Goal: Complete application form: Complete application form

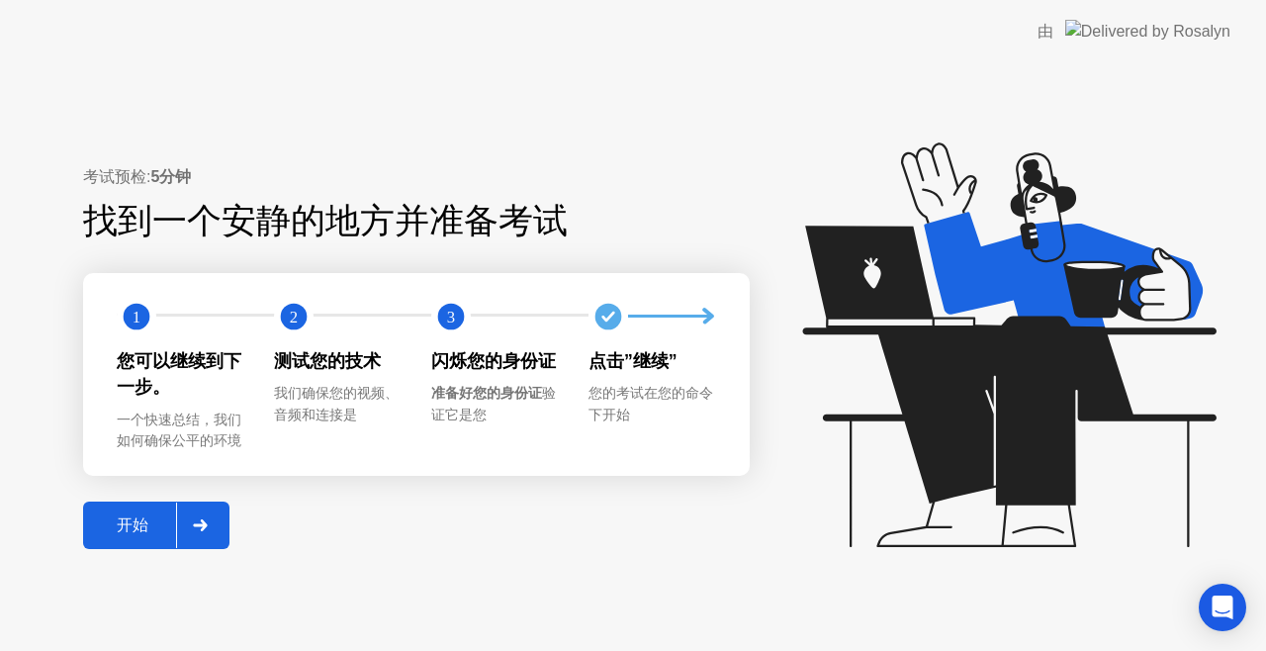
click at [145, 525] on div "开始" at bounding box center [132, 525] width 87 height 21
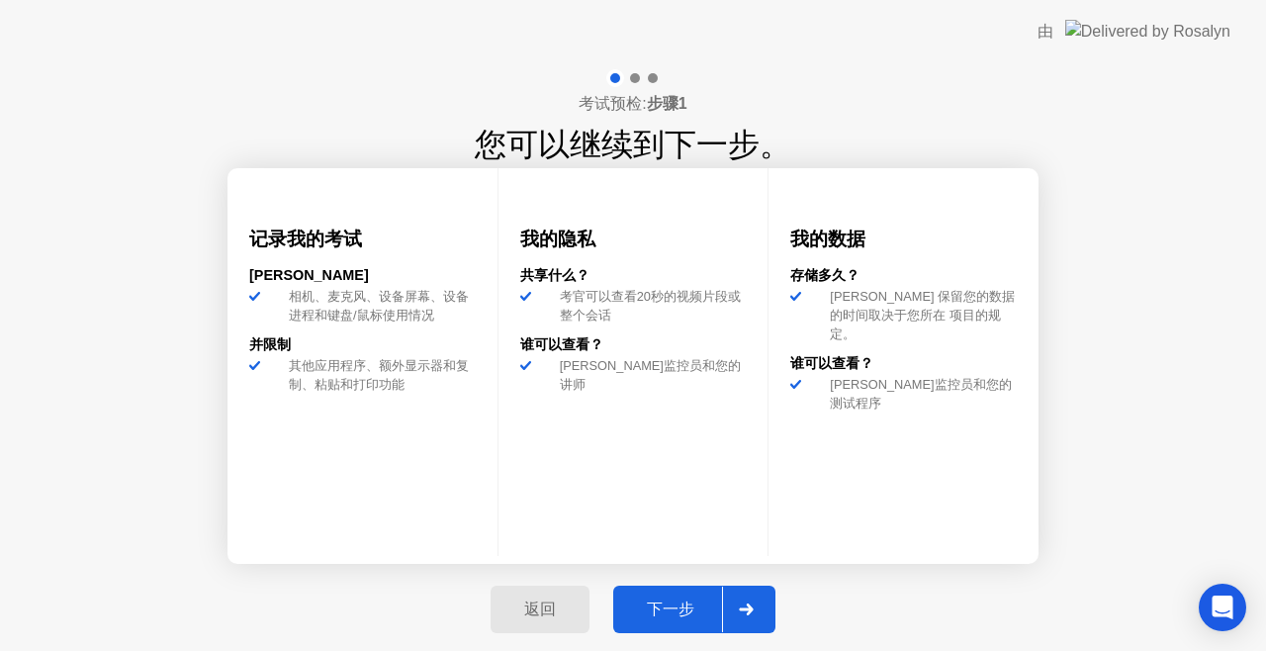
click at [671, 593] on button "下一步" at bounding box center [694, 609] width 162 height 47
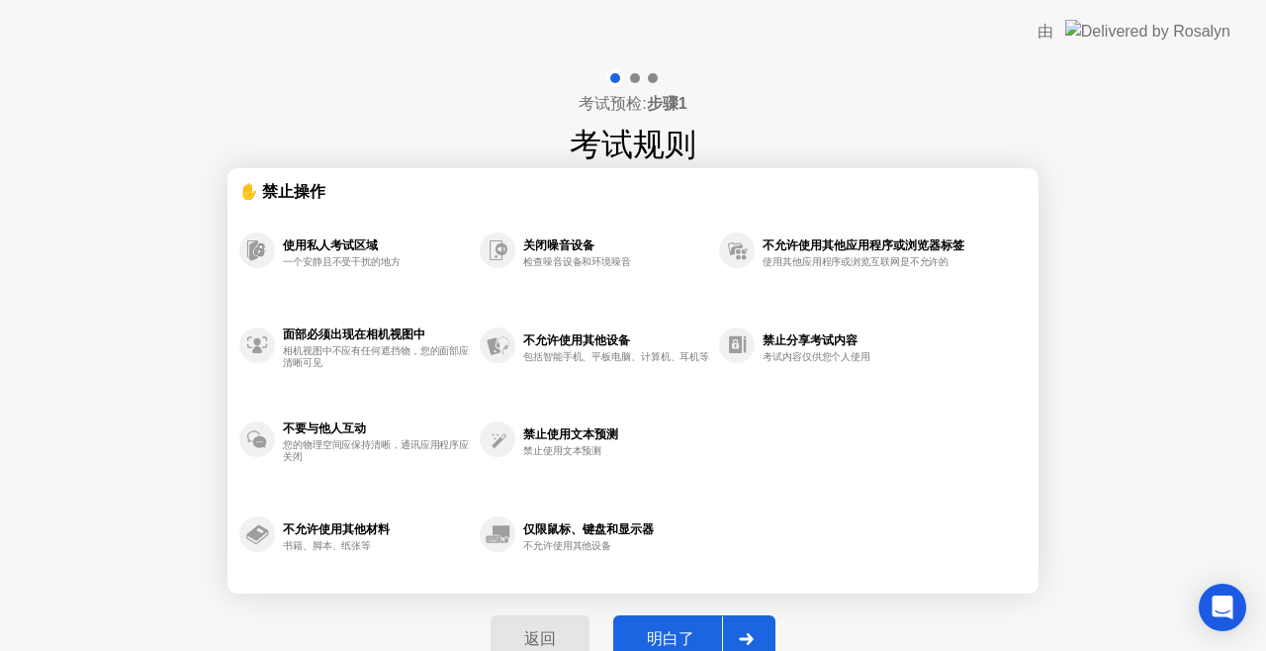
click at [643, 619] on button "明白了" at bounding box center [694, 638] width 162 height 47
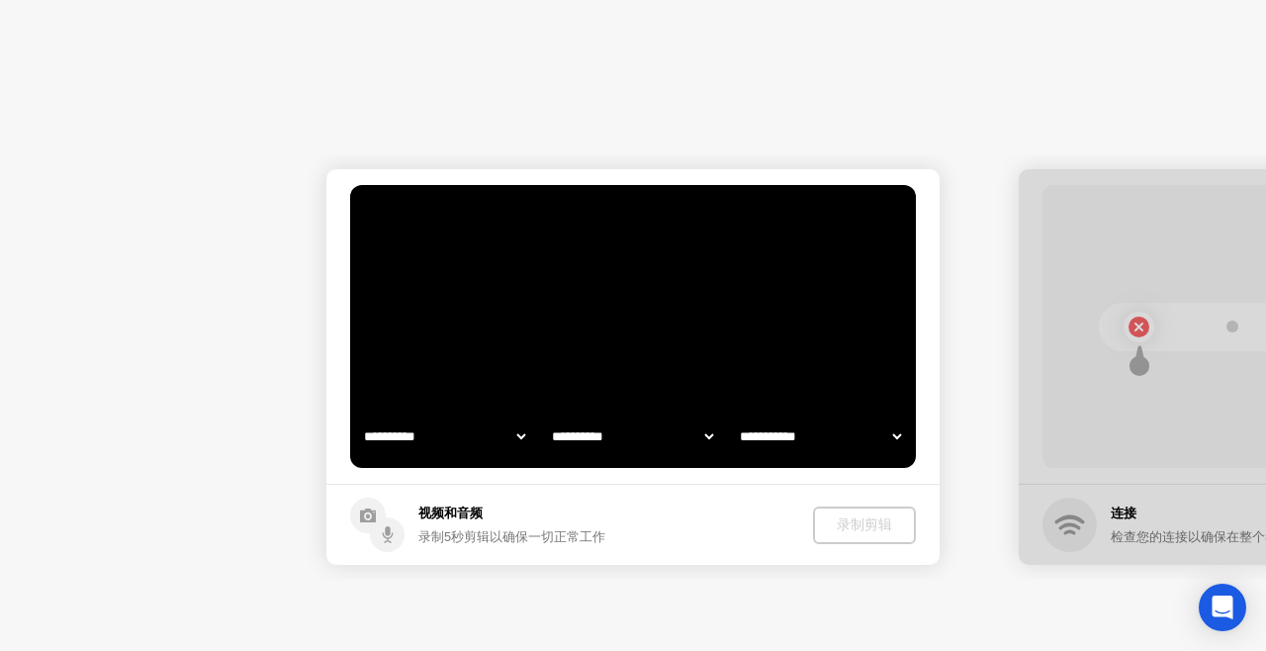
select select "**********"
select select "*******"
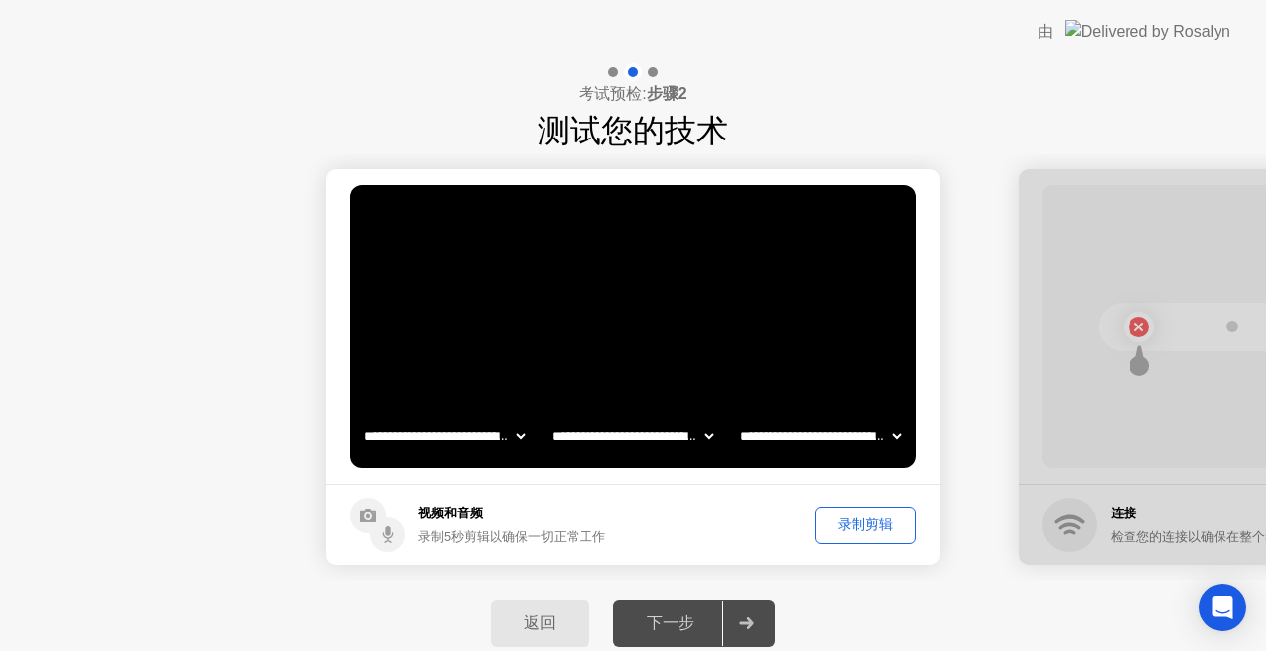
click at [506, 613] on div "返回" at bounding box center [540, 623] width 87 height 21
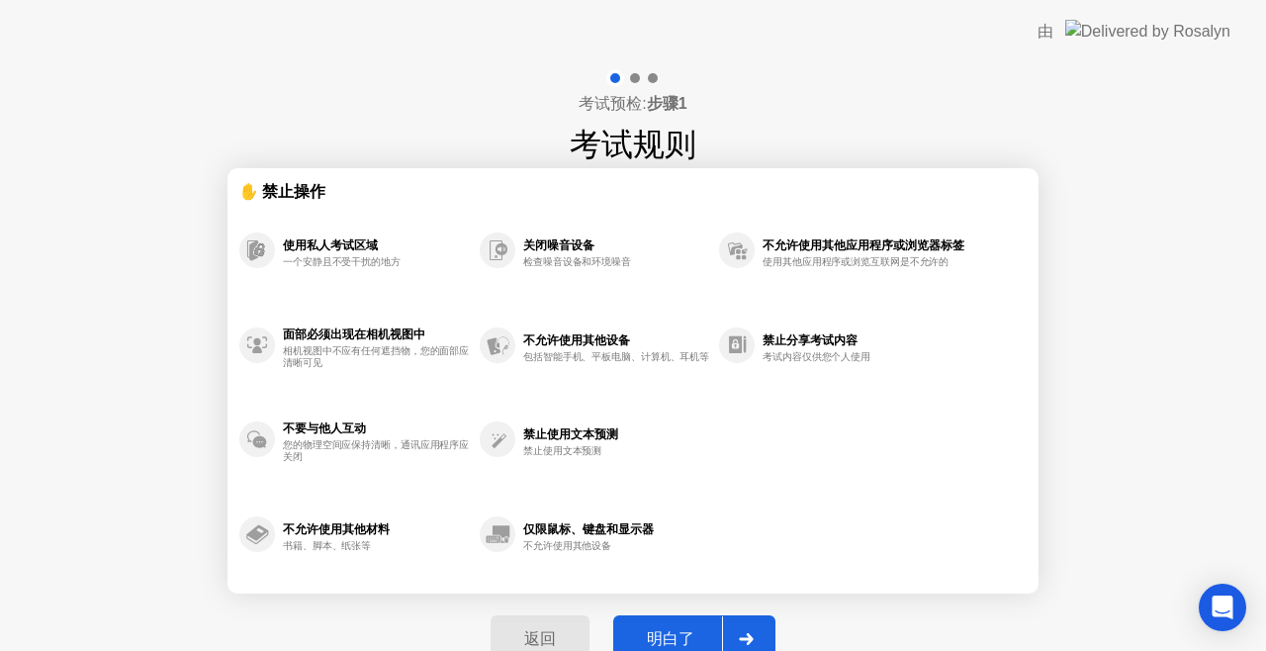
click at [659, 605] on div "返回 明白了" at bounding box center [633, 639] width 309 height 91
click at [694, 629] on div "明白了" at bounding box center [670, 639] width 103 height 21
select select "**********"
select select "*******"
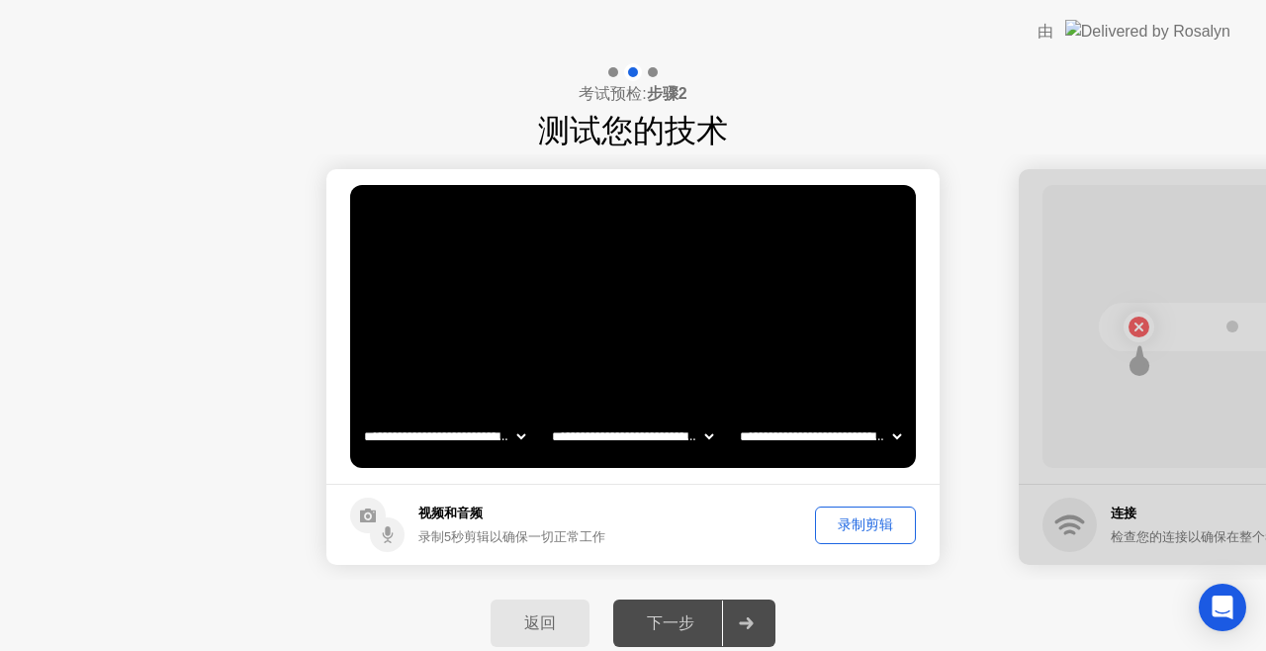
click at [832, 511] on button "录制剪辑" at bounding box center [865, 525] width 101 height 38
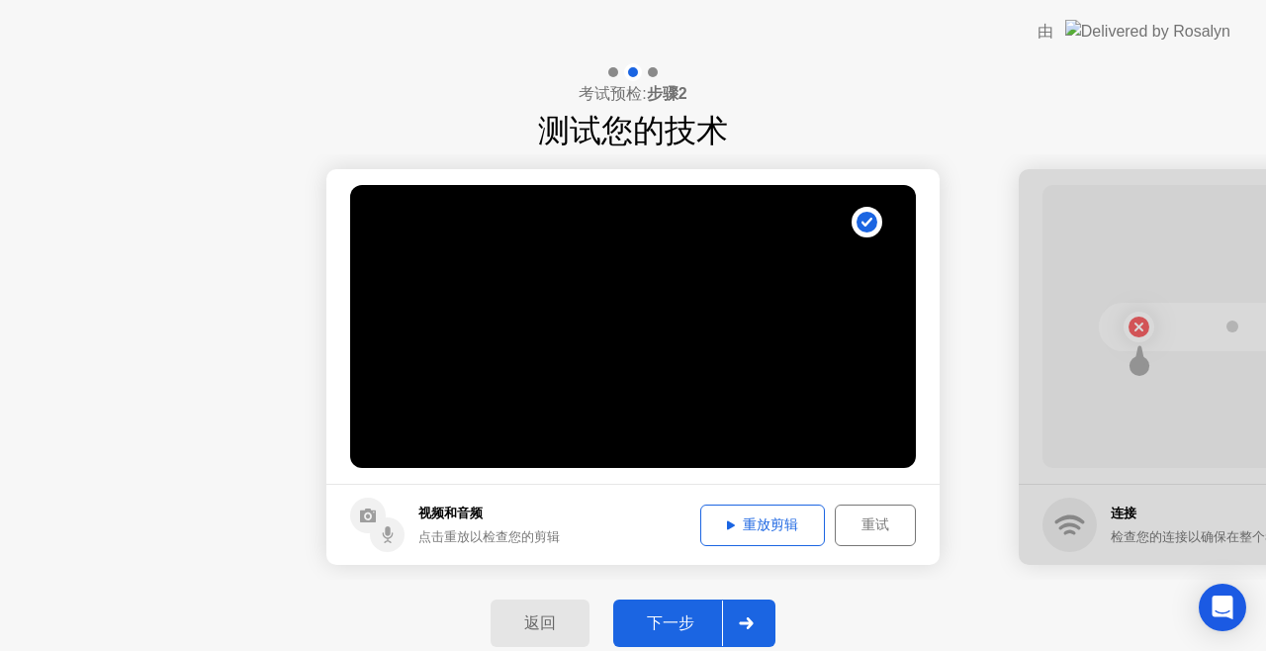
click at [756, 518] on div "重放剪辑" at bounding box center [762, 524] width 111 height 19
click at [671, 619] on div "下一步" at bounding box center [670, 623] width 103 height 21
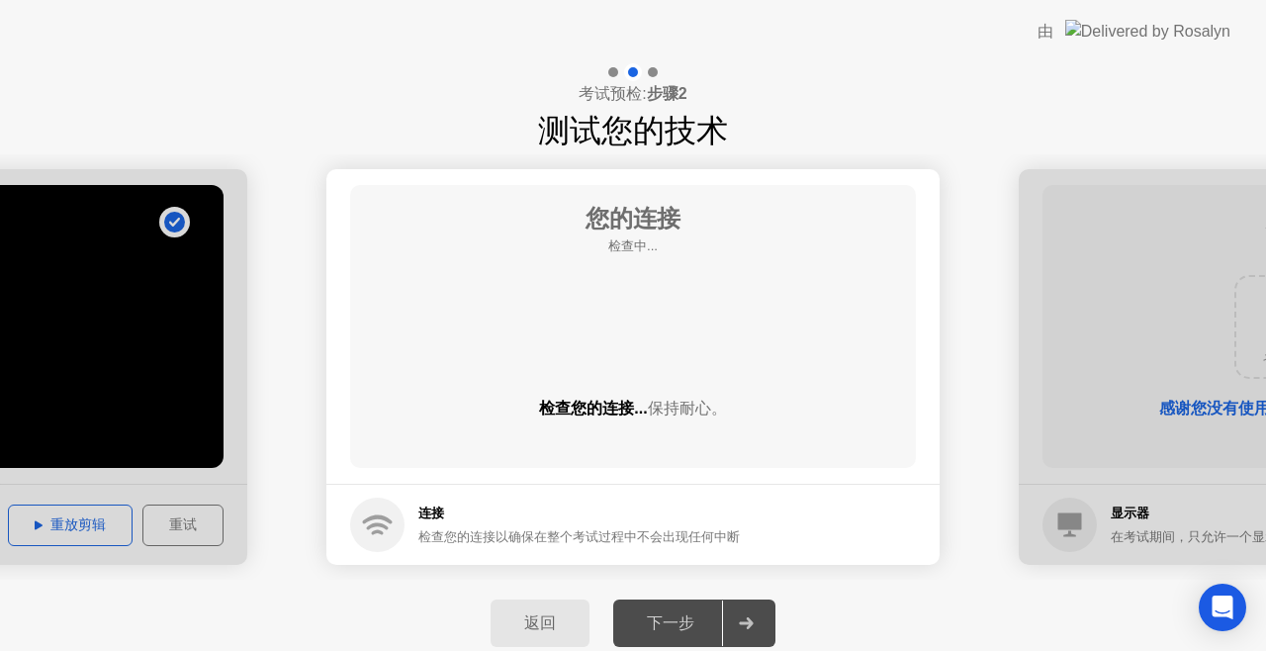
click at [560, 615] on div "返回" at bounding box center [540, 623] width 87 height 21
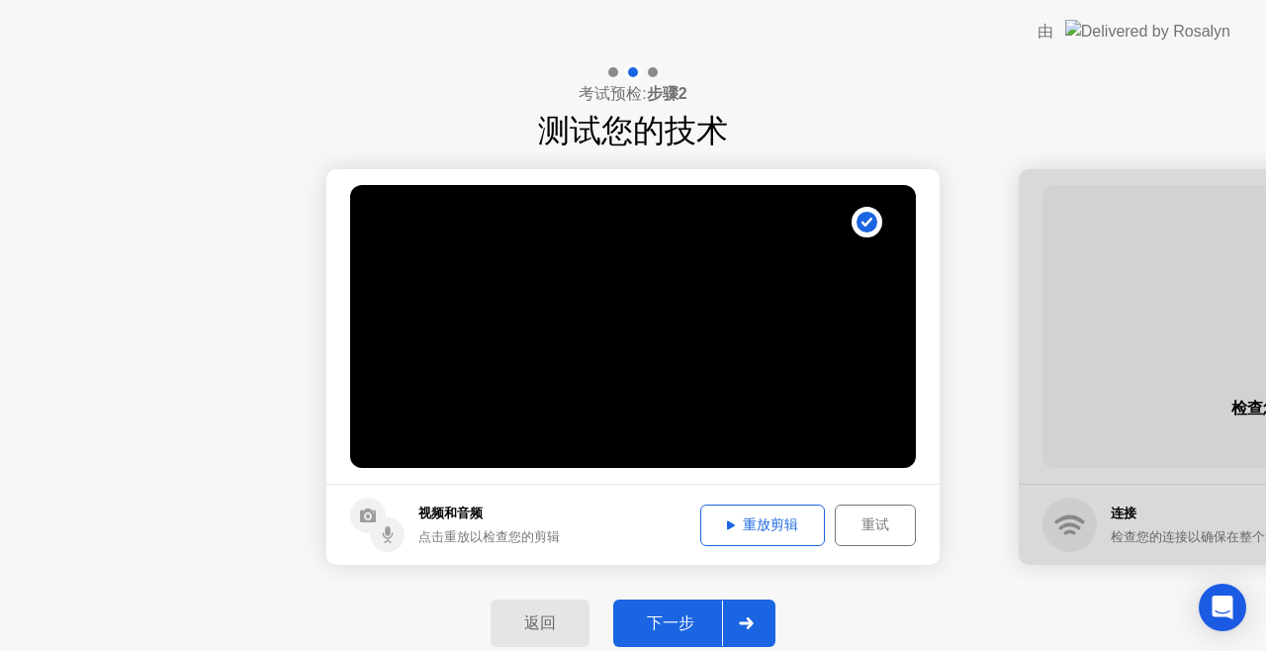
click at [730, 532] on div "重放剪辑" at bounding box center [762, 524] width 111 height 19
click at [714, 617] on div "下一步" at bounding box center [670, 623] width 103 height 21
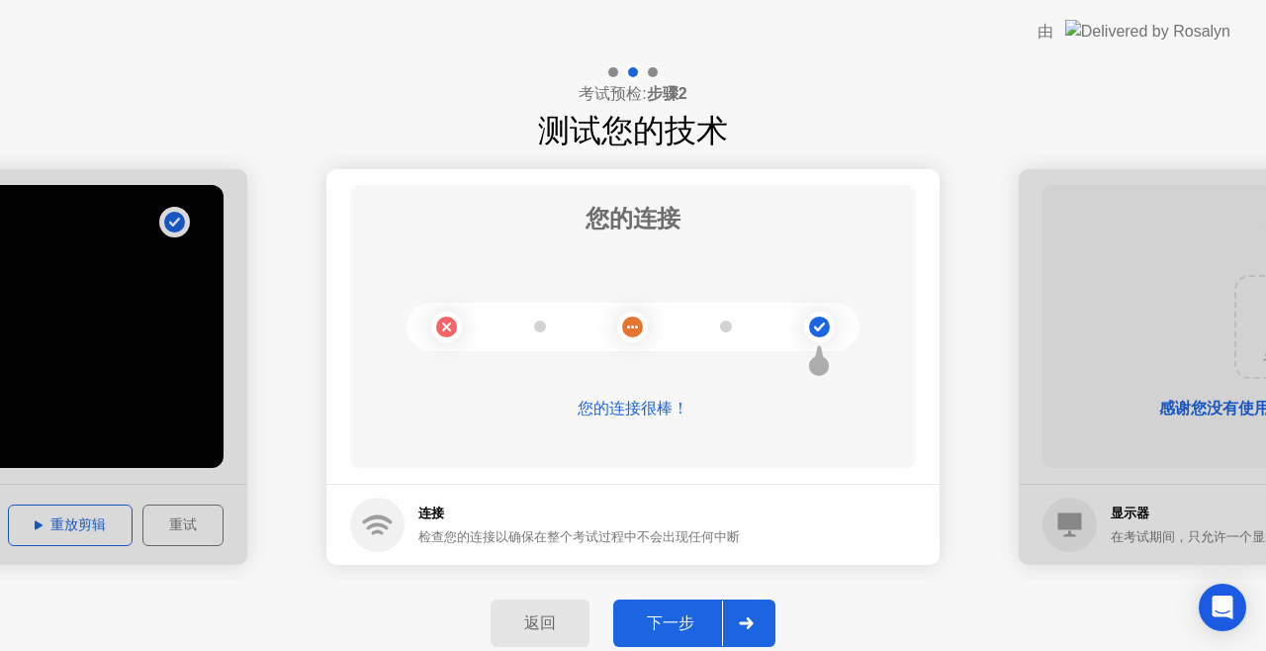
click at [684, 610] on button "下一步" at bounding box center [694, 622] width 162 height 47
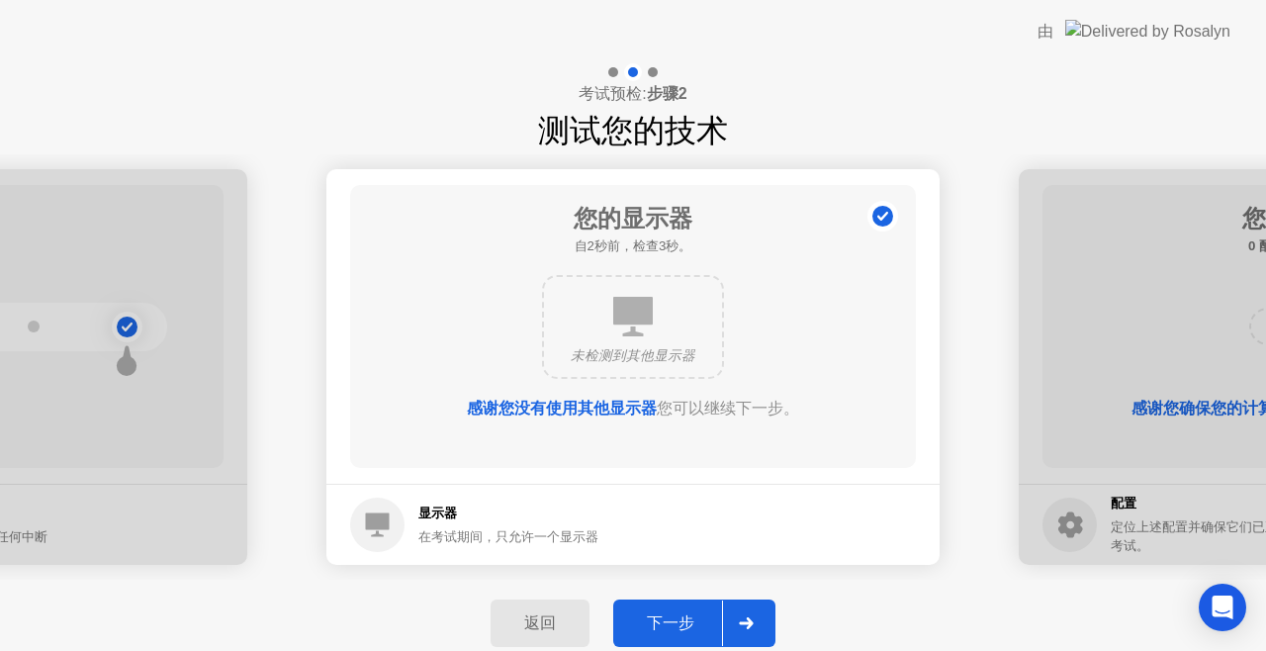
click at [684, 610] on button "下一步" at bounding box center [694, 622] width 162 height 47
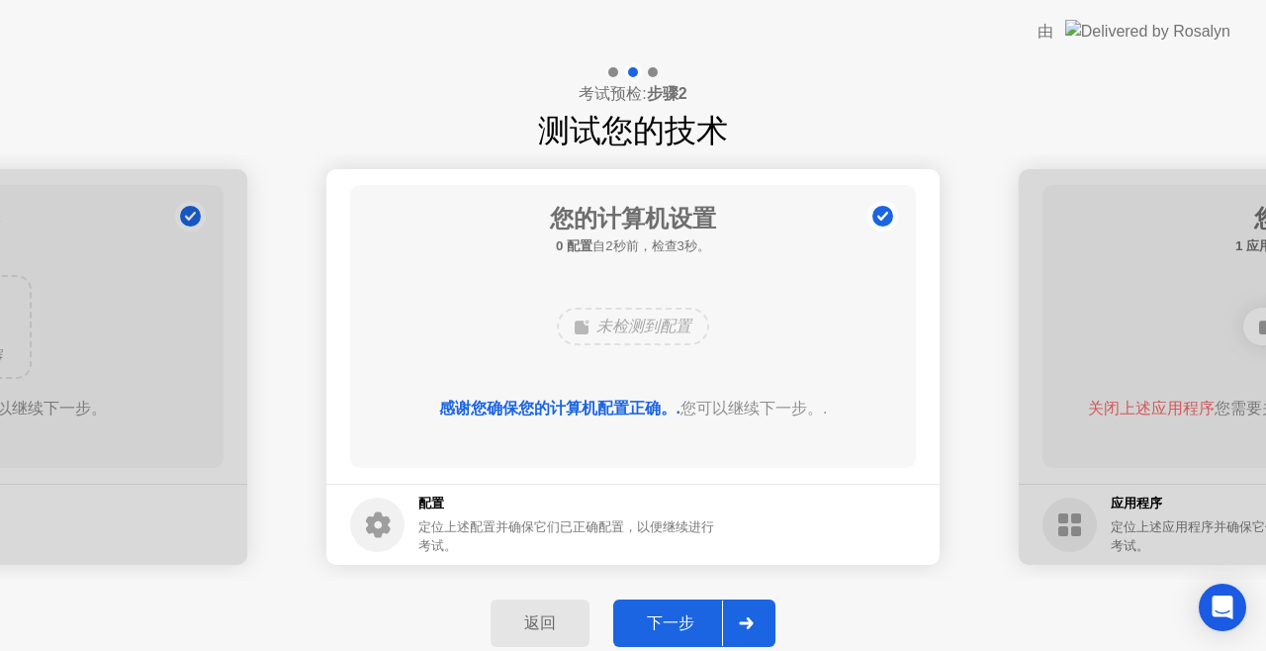
click at [684, 610] on button "下一步" at bounding box center [694, 622] width 162 height 47
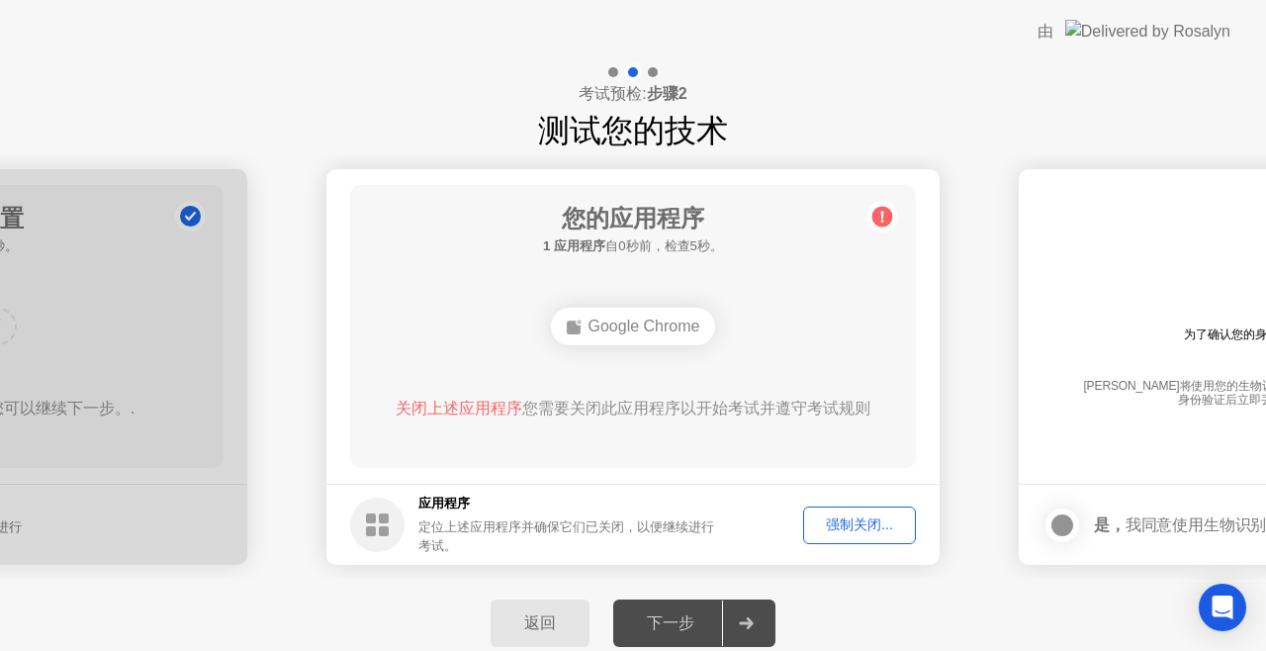
click at [871, 522] on div "强制关闭..." at bounding box center [859, 524] width 99 height 19
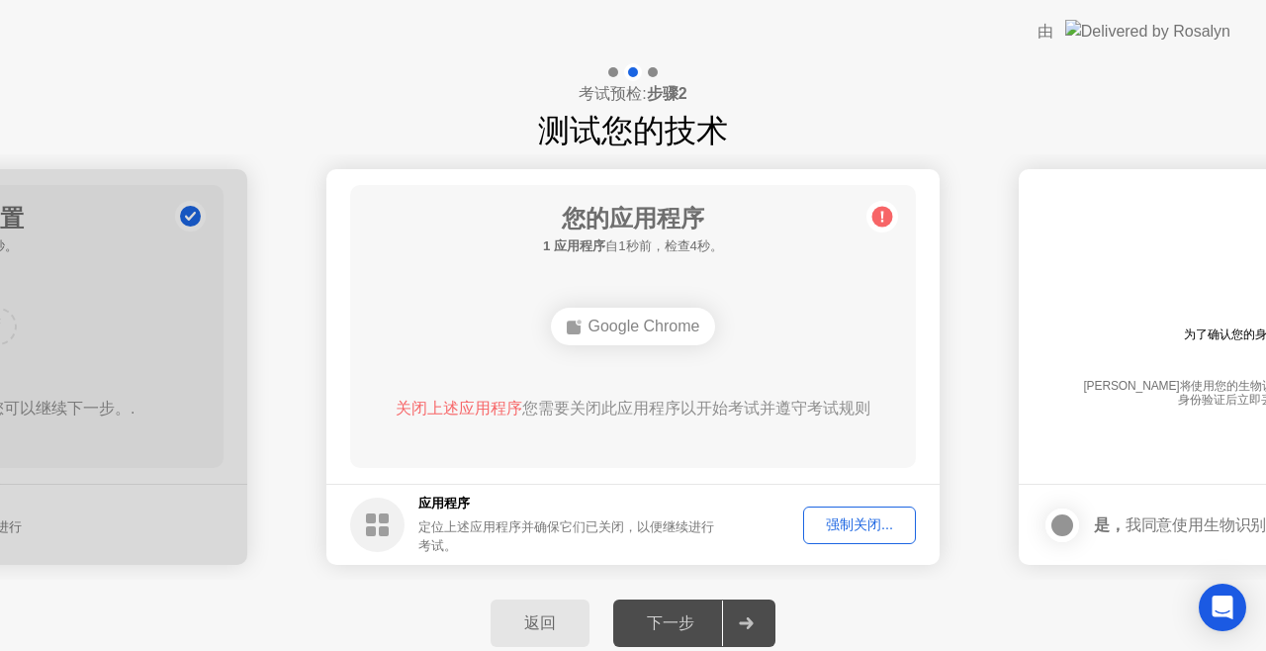
click at [861, 508] on button "强制关闭..." at bounding box center [859, 525] width 113 height 38
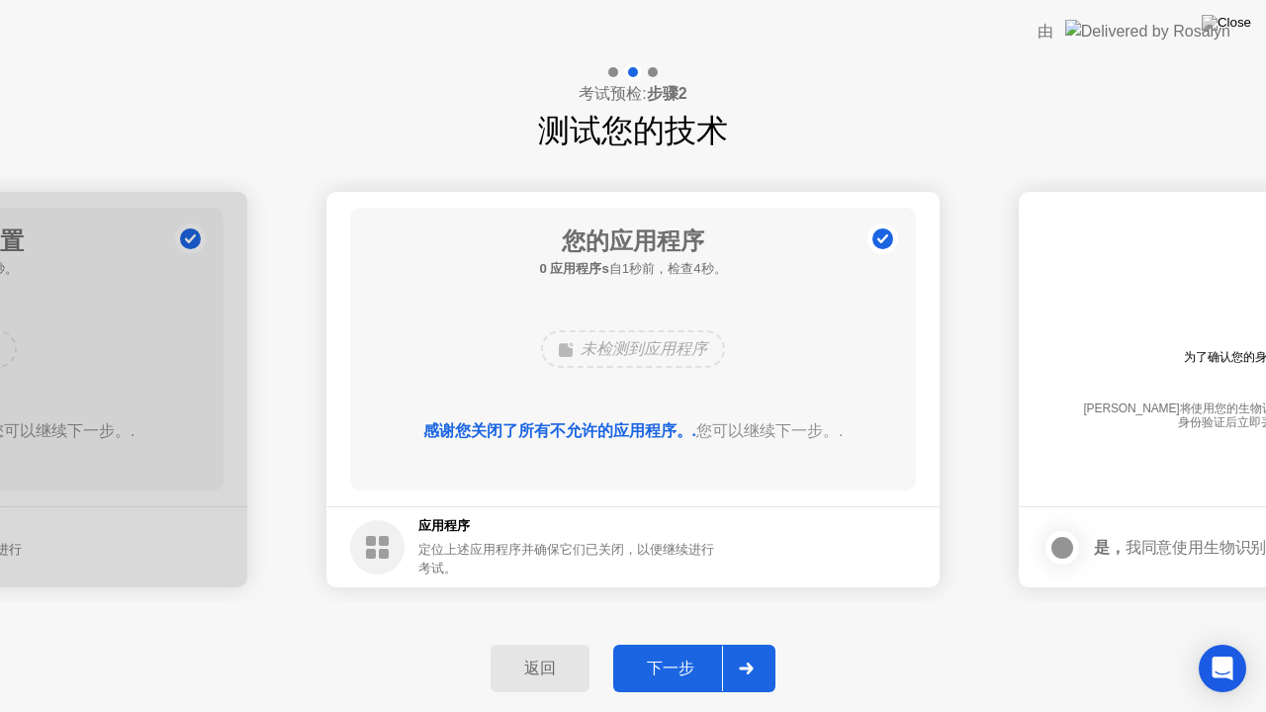
click at [683, 650] on div "下一步" at bounding box center [670, 669] width 103 height 21
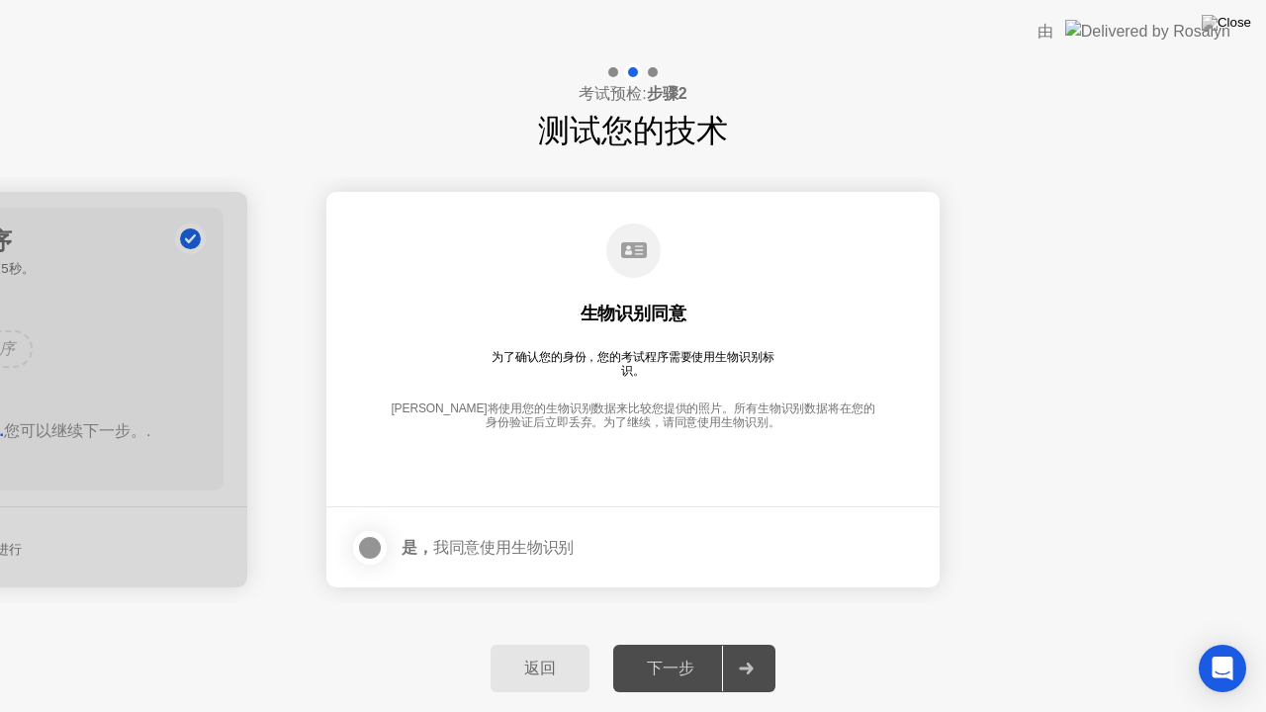
click at [388, 540] on label at bounding box center [375, 548] width 51 height 40
click at [668, 645] on button "下一步" at bounding box center [694, 668] width 162 height 47
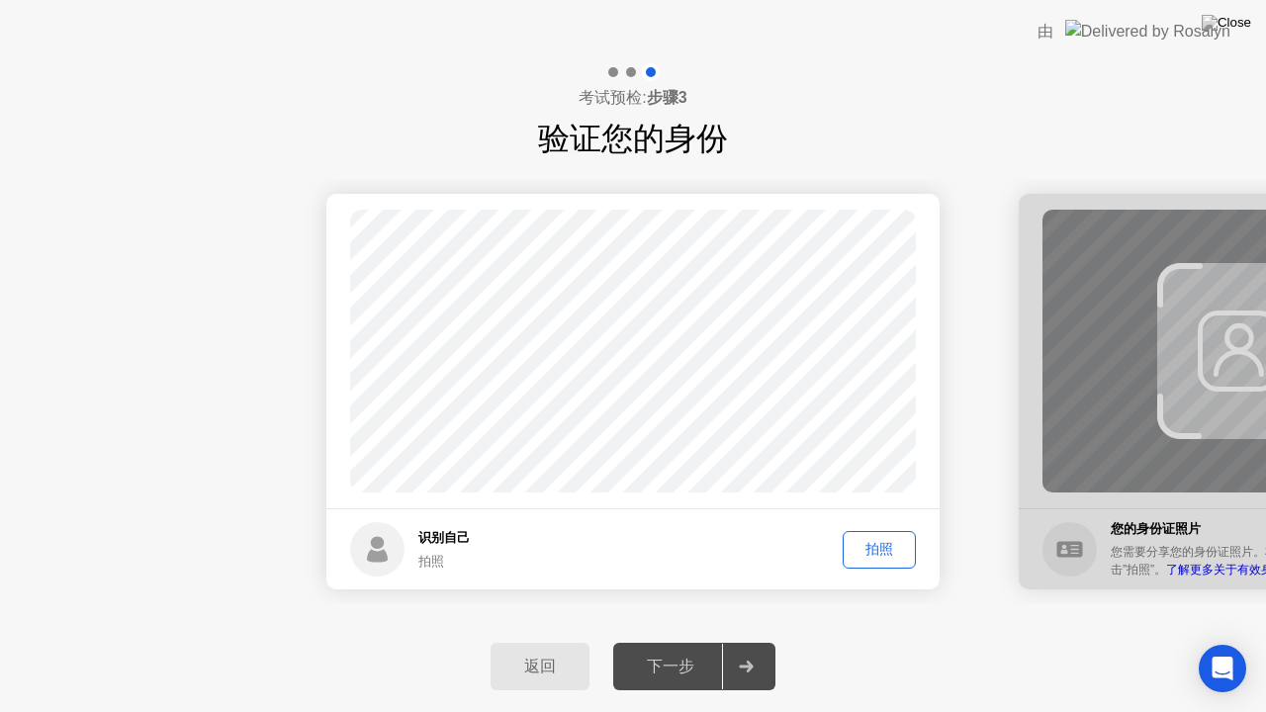
click at [912, 499] on main "成功 照片正确" at bounding box center [632, 351] width 613 height 315
click at [874, 542] on div "拍照" at bounding box center [879, 549] width 59 height 19
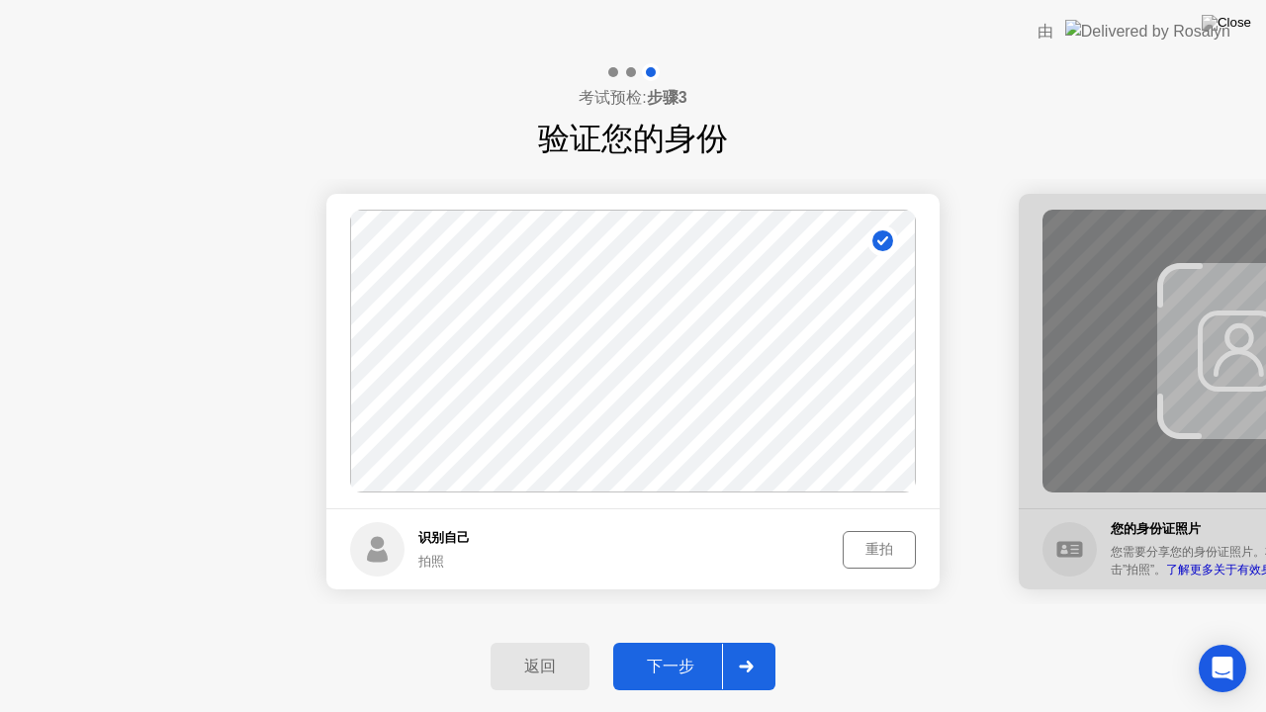
click at [884, 531] on button "重拍" at bounding box center [879, 550] width 73 height 38
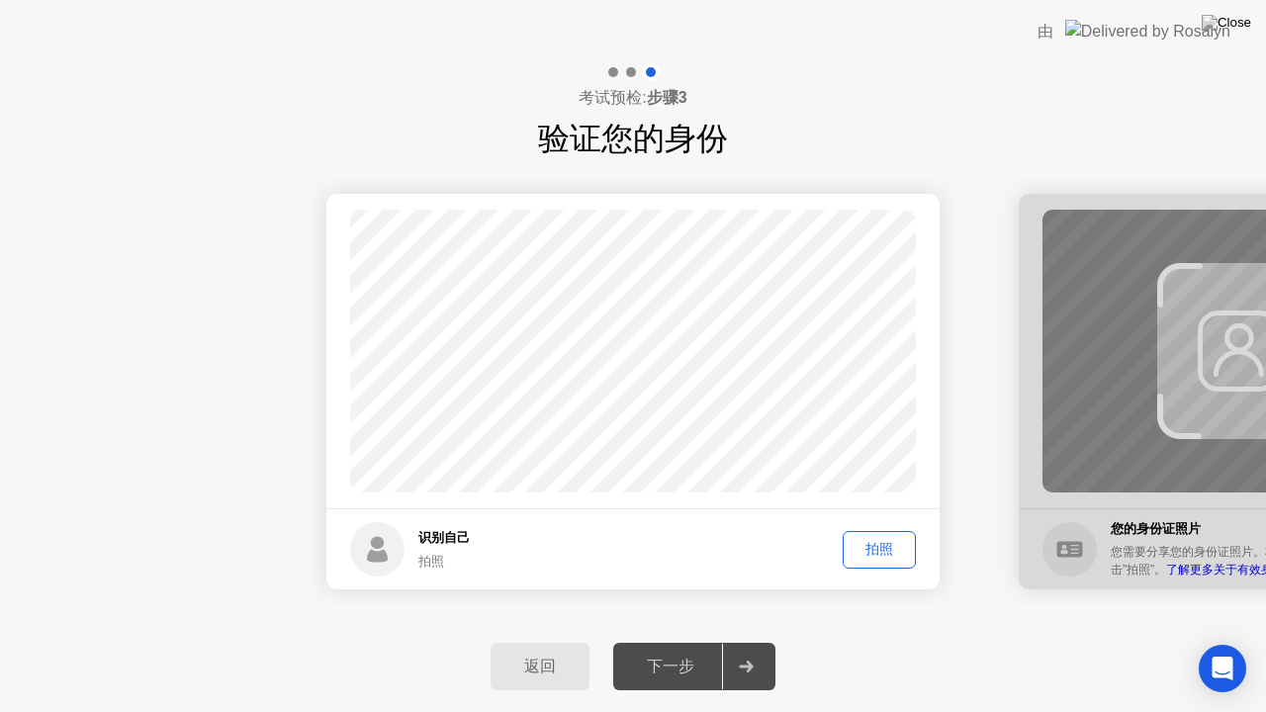
click at [887, 528] on footer "识别自己 拍照 拍照" at bounding box center [632, 548] width 613 height 81
click at [888, 532] on button "拍照" at bounding box center [879, 550] width 73 height 38
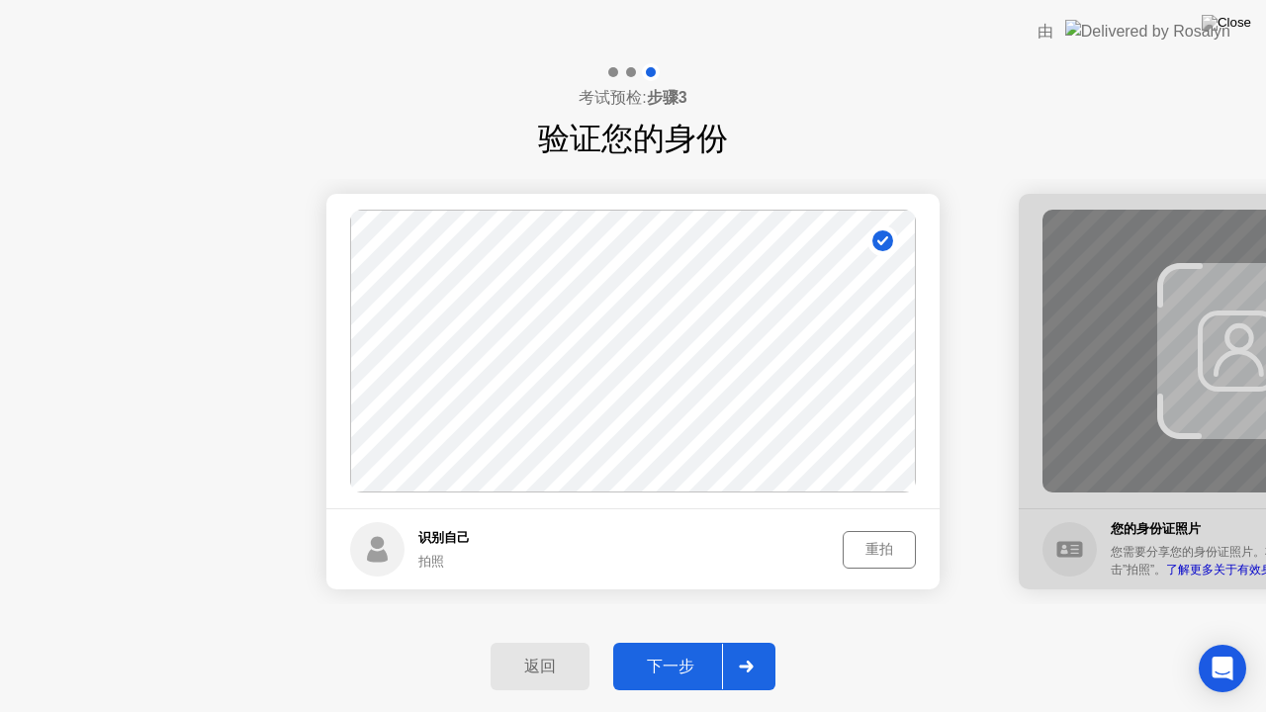
click at [661, 650] on div "下一步" at bounding box center [670, 667] width 103 height 21
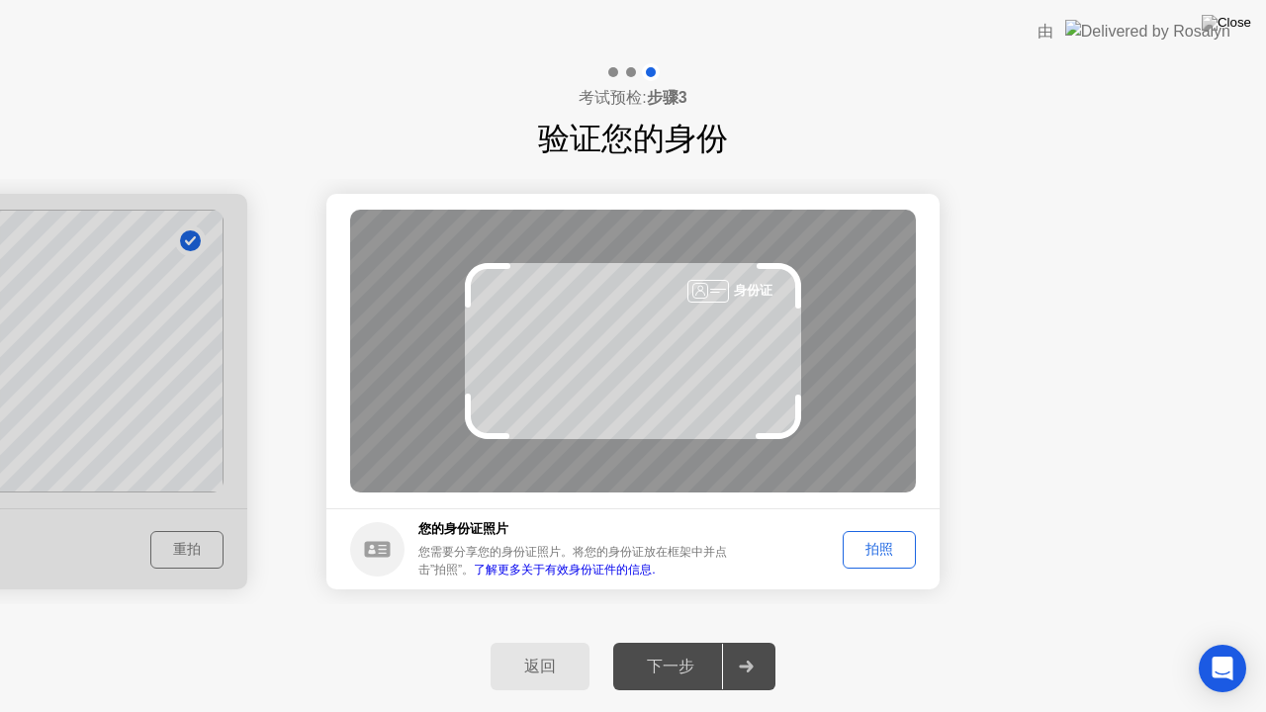
click at [661, 650] on div "下一步" at bounding box center [670, 667] width 103 height 21
click at [910, 551] on button "拍照" at bounding box center [879, 550] width 73 height 38
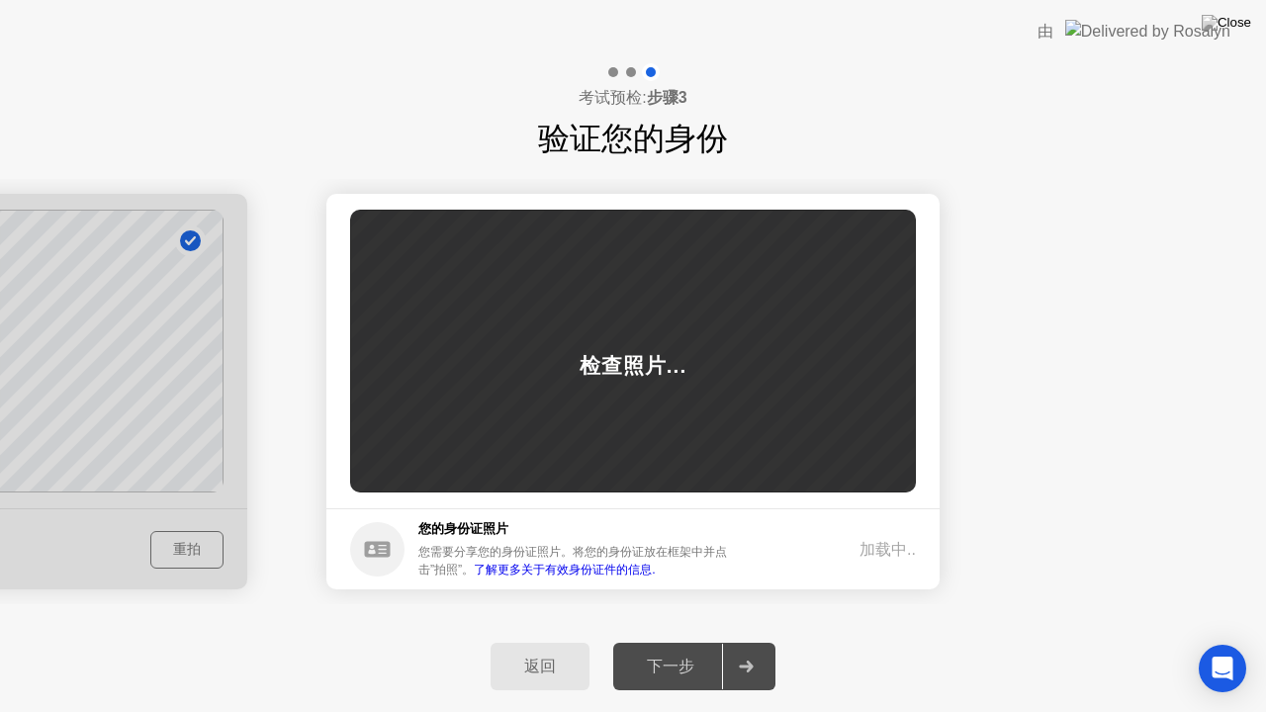
click at [912, 552] on div "加载中.." at bounding box center [888, 550] width 56 height 24
click at [538, 650] on div "返回" at bounding box center [540, 667] width 87 height 21
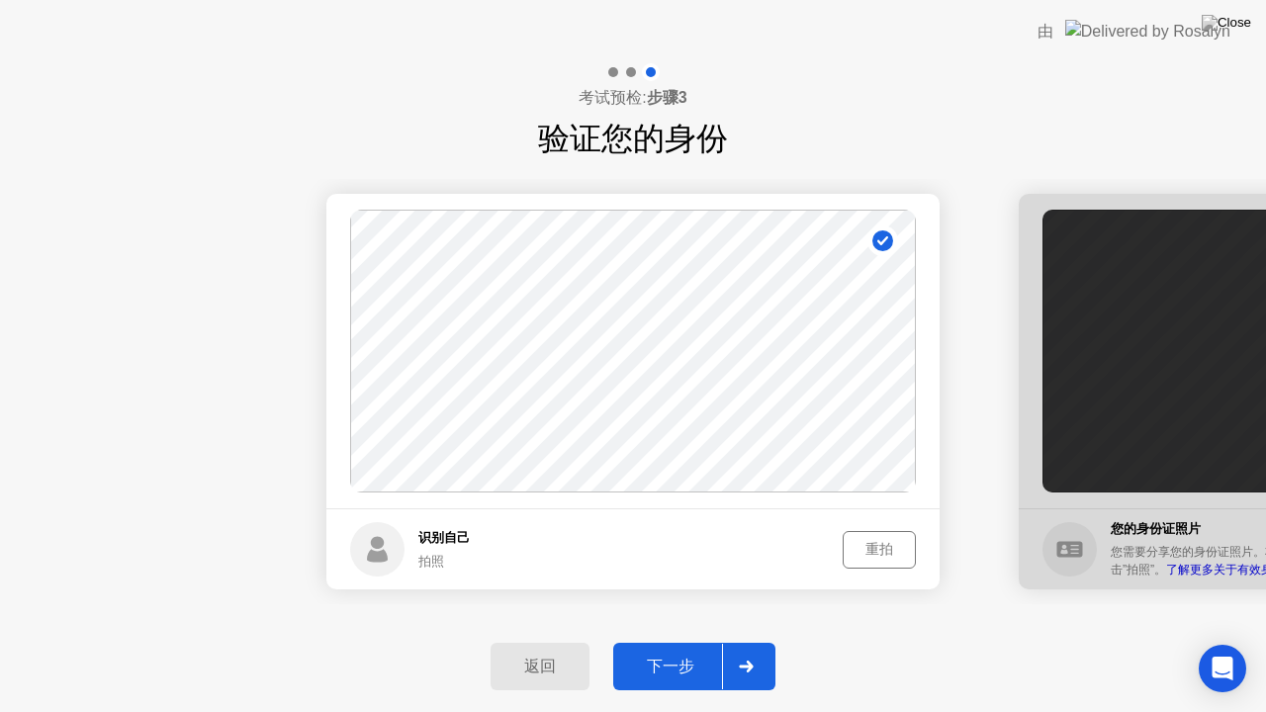
click at [880, 541] on div "重拍" at bounding box center [879, 549] width 59 height 19
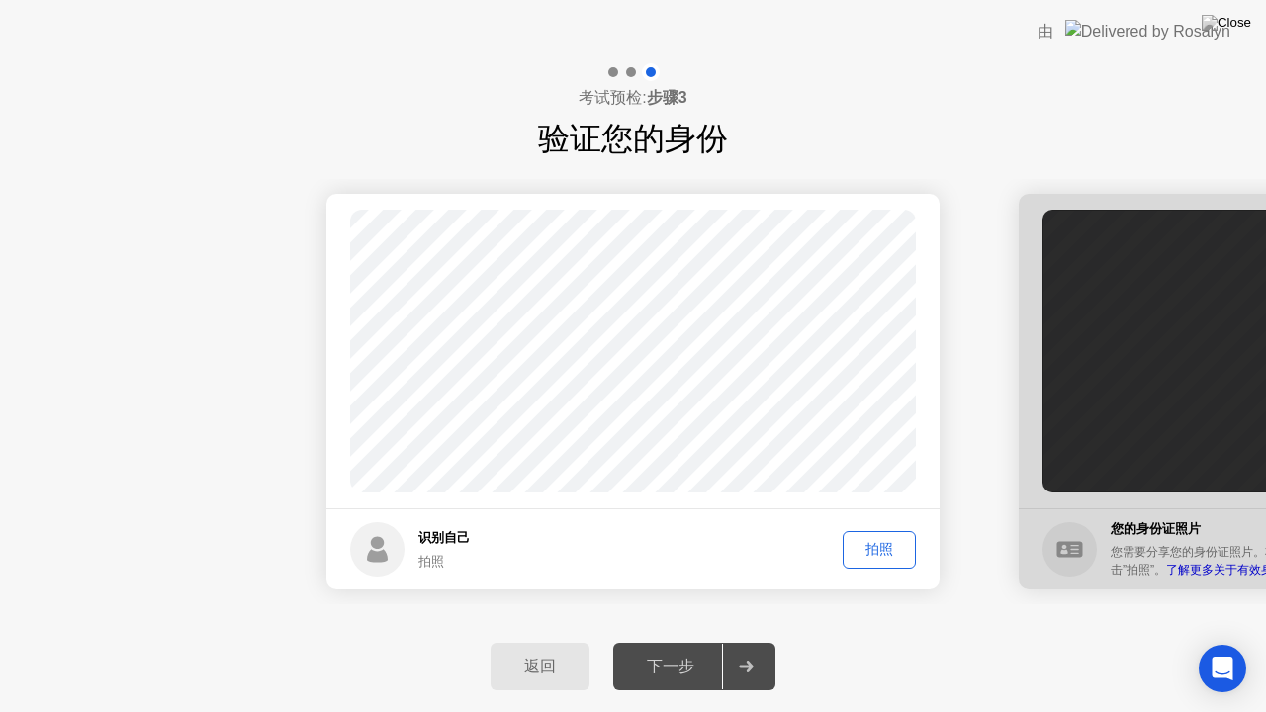
click at [888, 545] on div "拍照" at bounding box center [879, 549] width 59 height 19
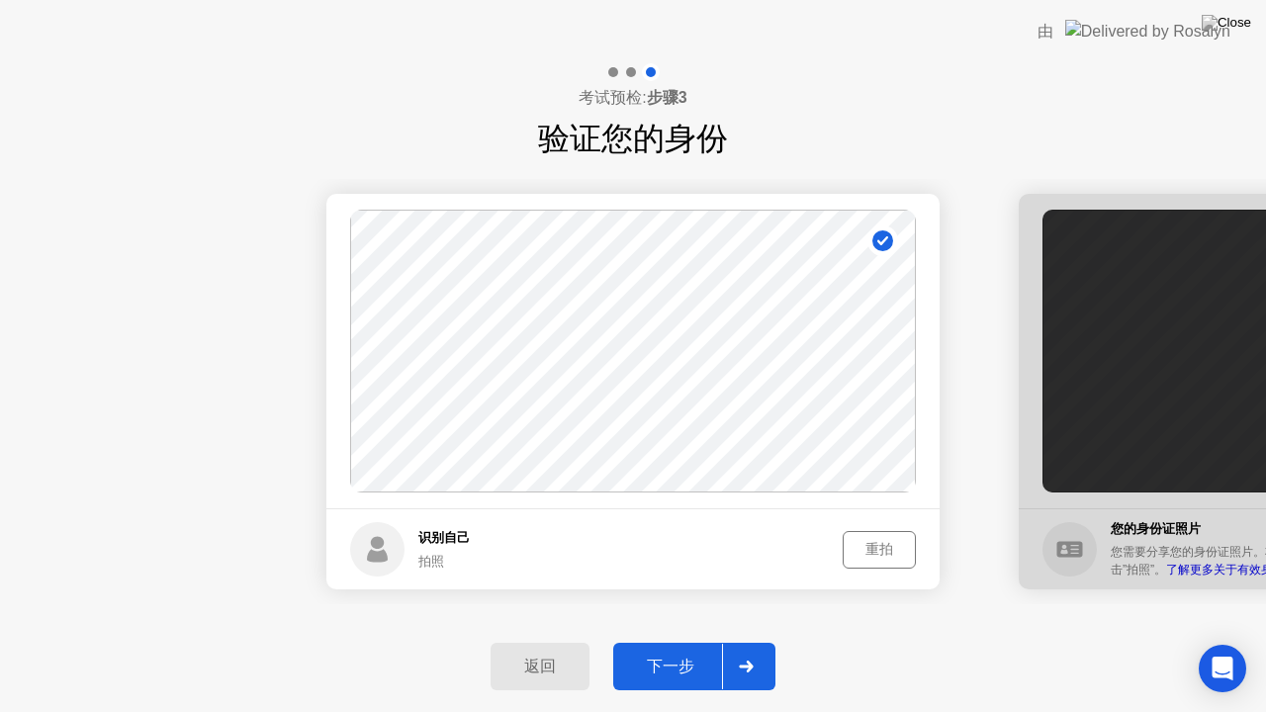
click at [552, 650] on button "返回" at bounding box center [540, 666] width 99 height 47
select select "**********"
select select "*******"
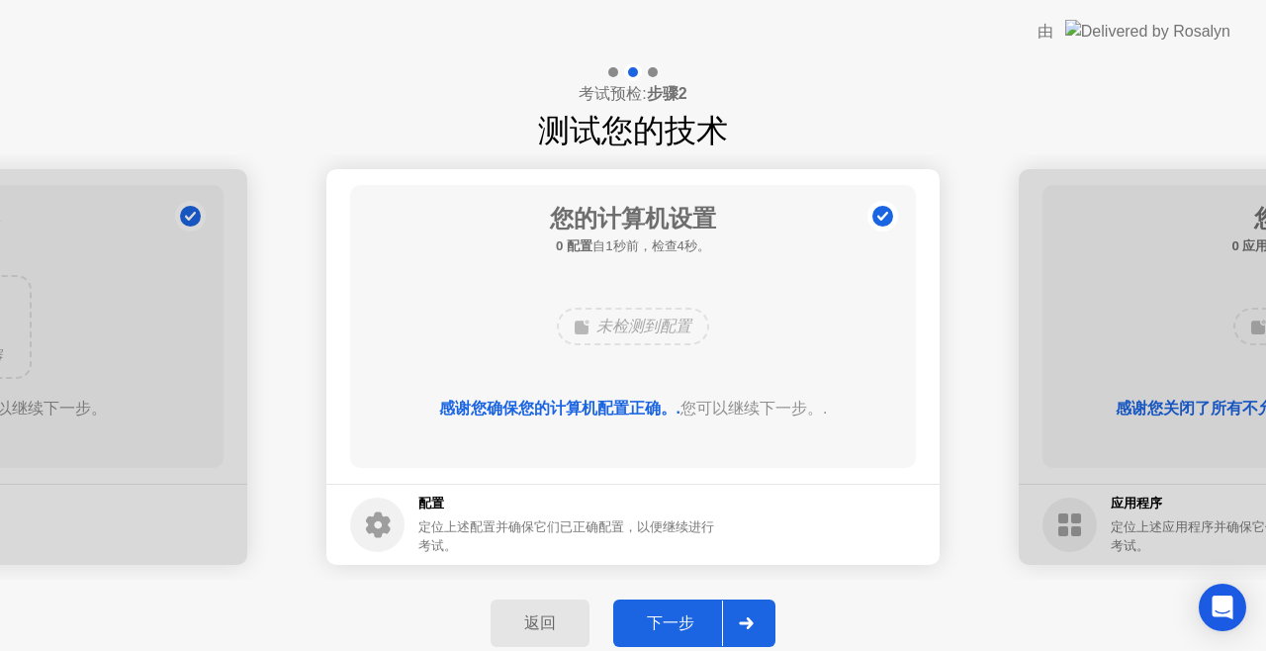
click at [690, 613] on div "下一步" at bounding box center [670, 623] width 103 height 21
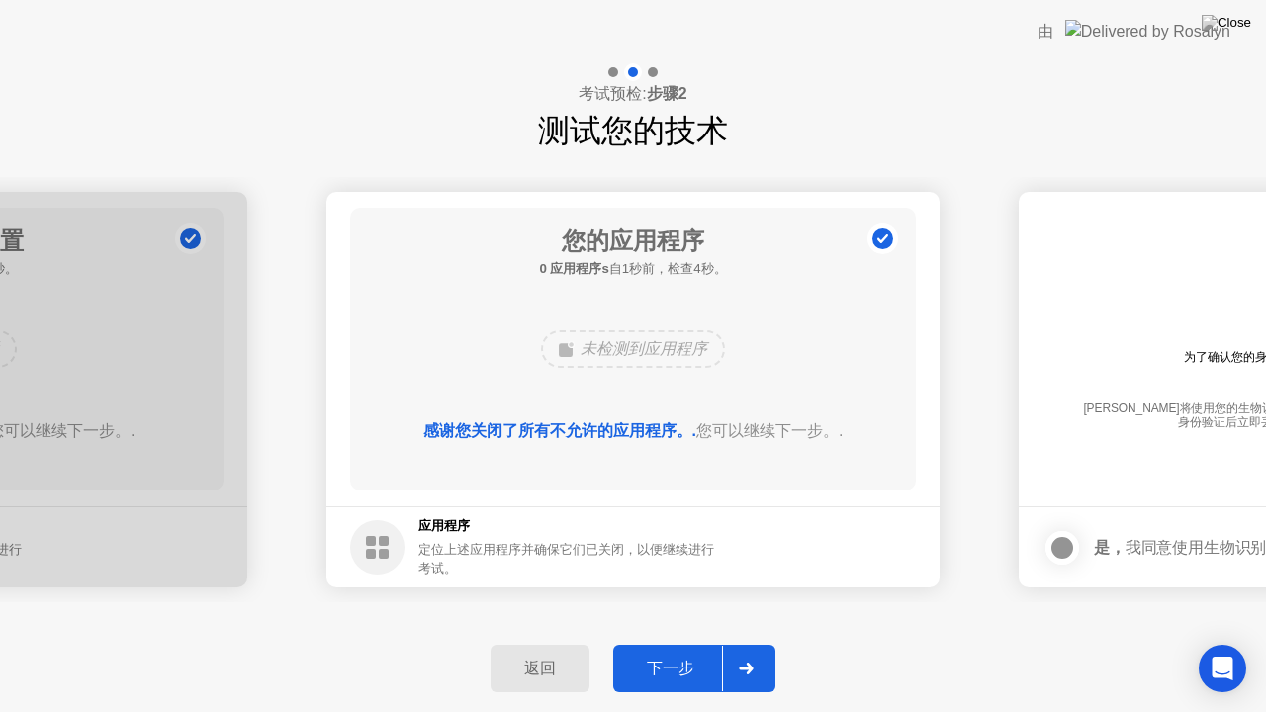
click at [688, 646] on button "下一步" at bounding box center [694, 668] width 162 height 47
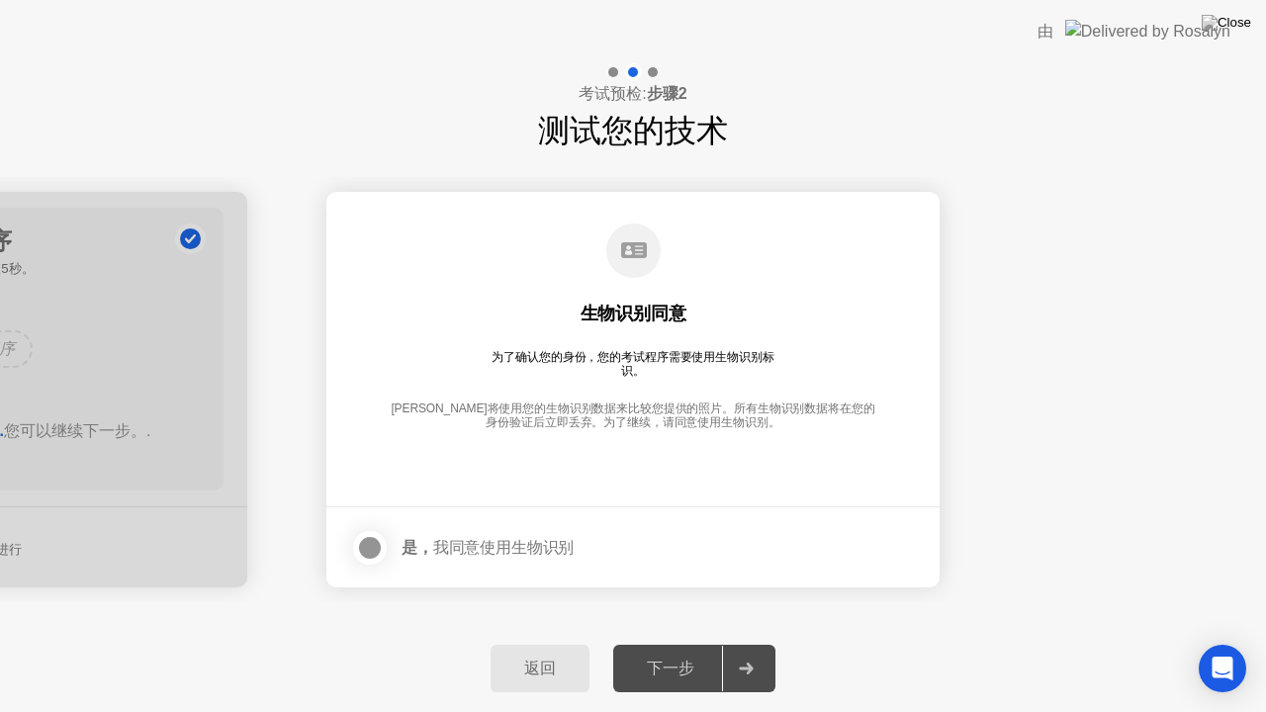
click at [365, 537] on div at bounding box center [370, 548] width 24 height 24
click at [543, 649] on button "返回" at bounding box center [540, 668] width 99 height 47
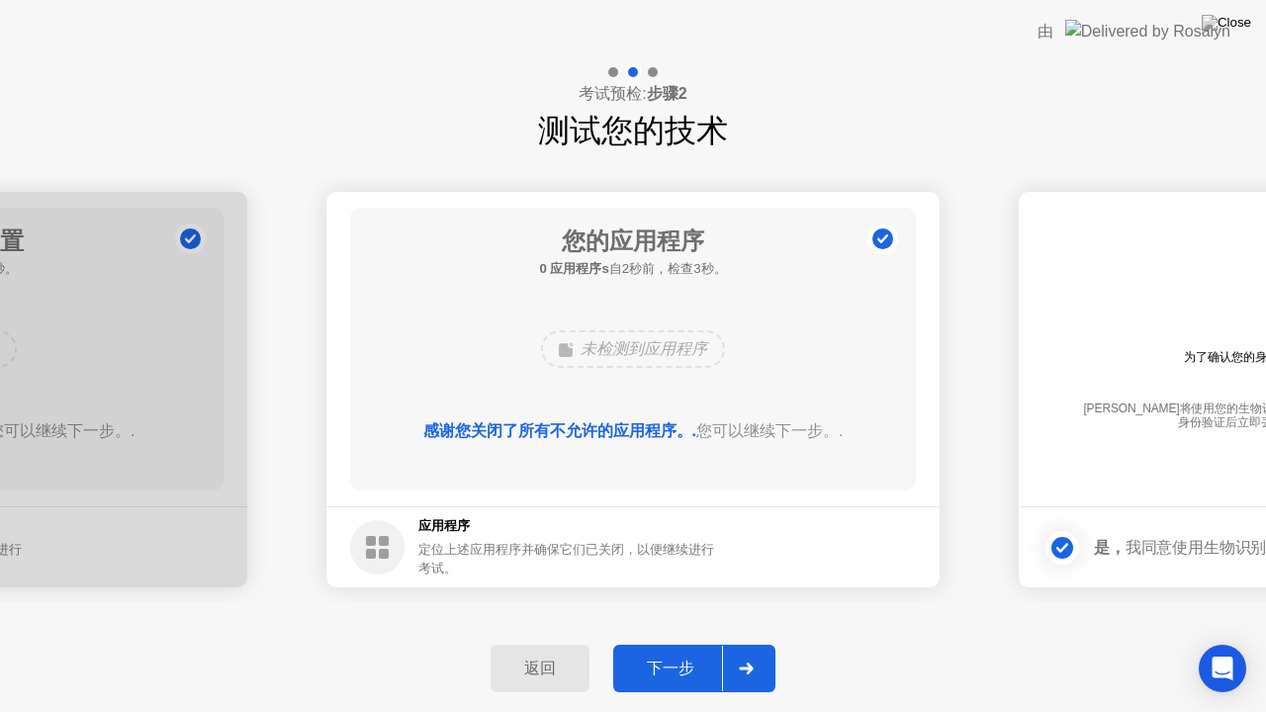
click at [679, 646] on button "下一步" at bounding box center [694, 668] width 162 height 47
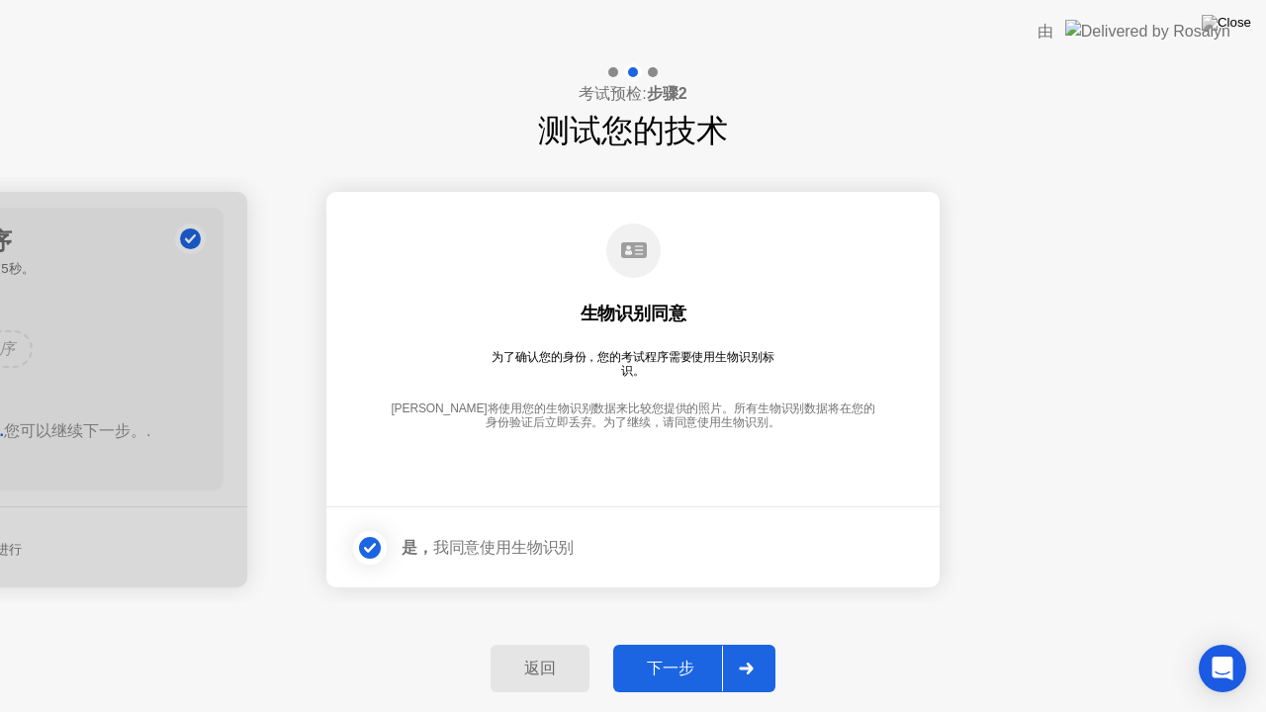
click at [679, 646] on button "下一步" at bounding box center [694, 668] width 162 height 47
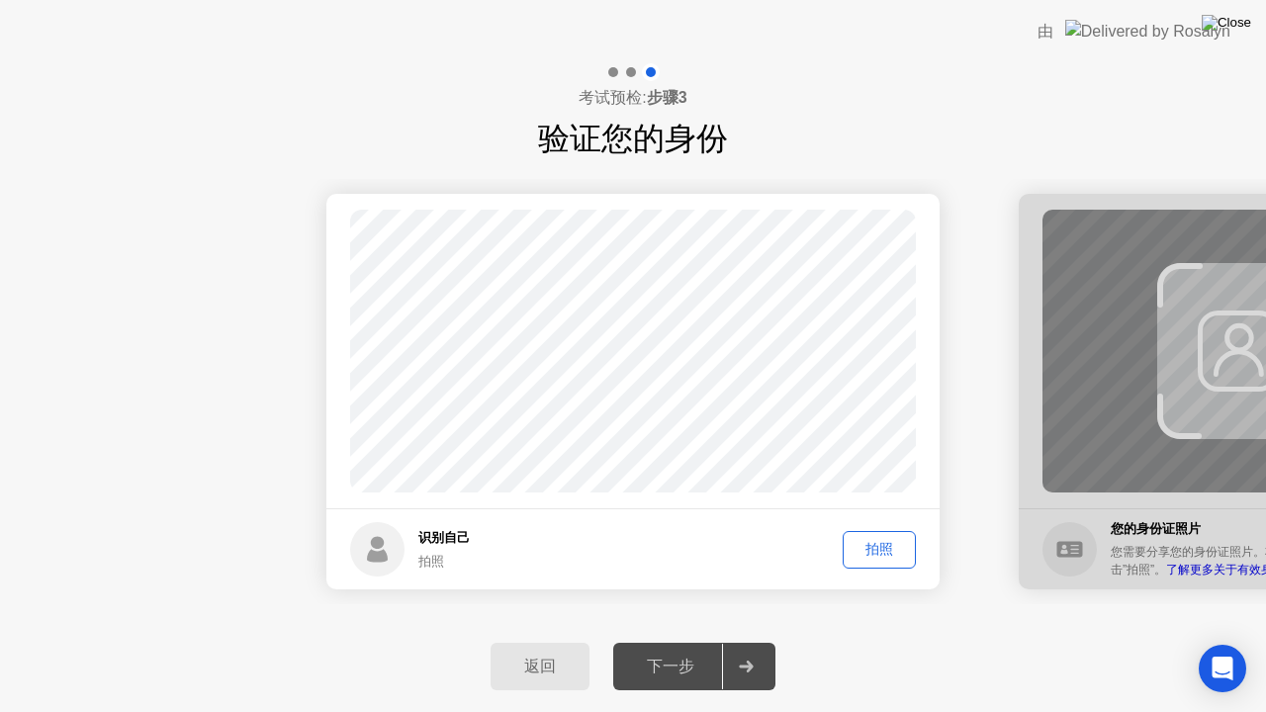
click at [1242, 27] on img at bounding box center [1226, 23] width 49 height 16
click at [834, 519] on footer "识别自己 拍照 拍照" at bounding box center [632, 548] width 613 height 81
click at [872, 542] on div "拍照" at bounding box center [879, 549] width 59 height 19
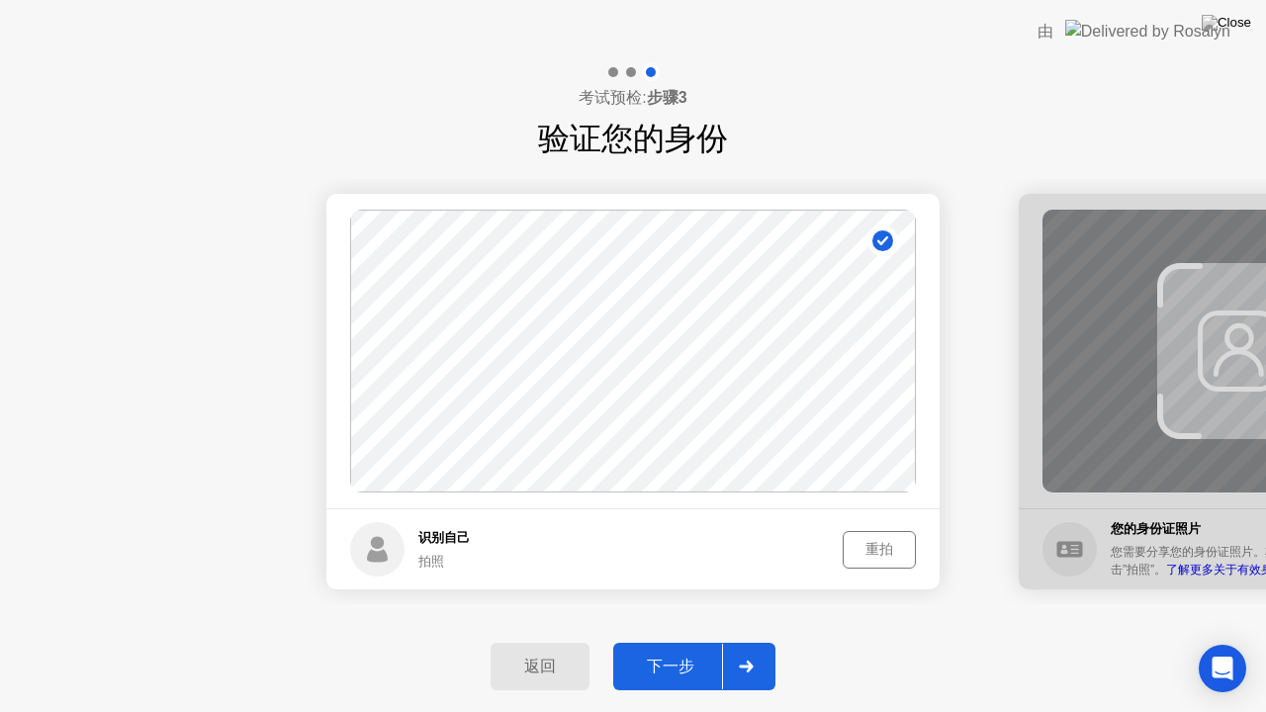
click at [552, 648] on button "返回" at bounding box center [540, 666] width 99 height 47
select select "**********"
select select "*******"
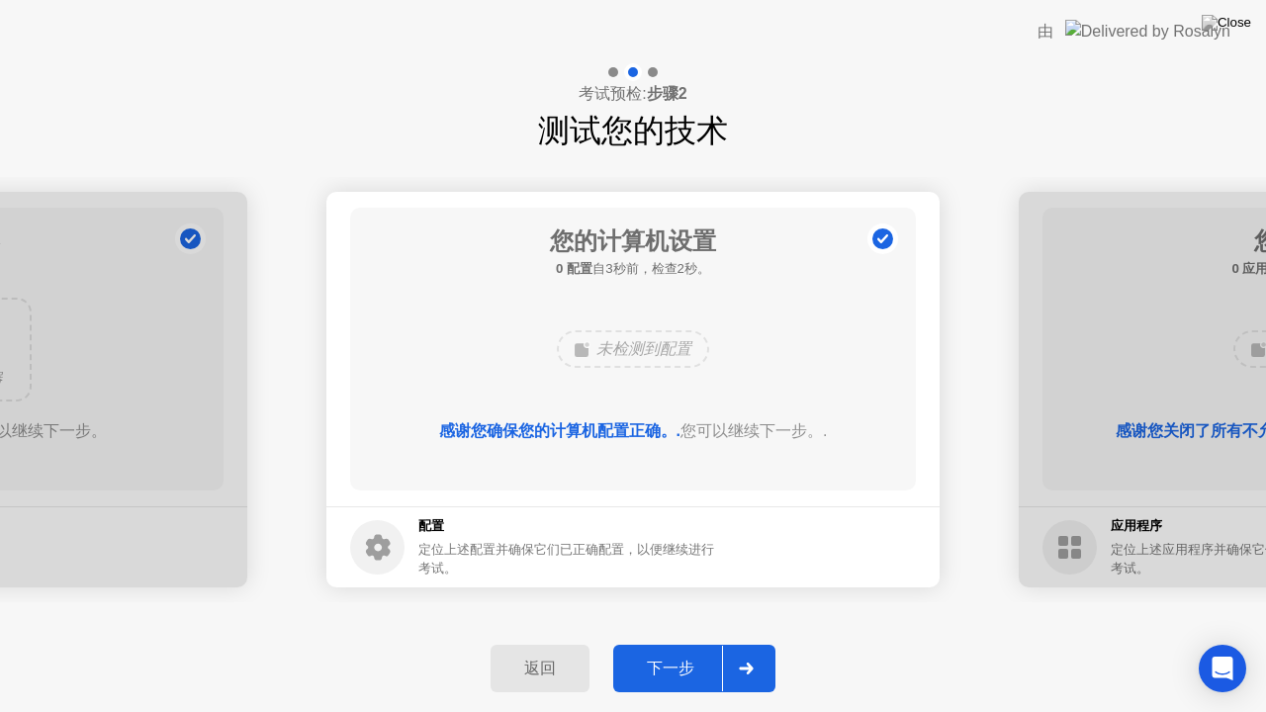
click at [677, 650] on button "下一步" at bounding box center [694, 668] width 162 height 47
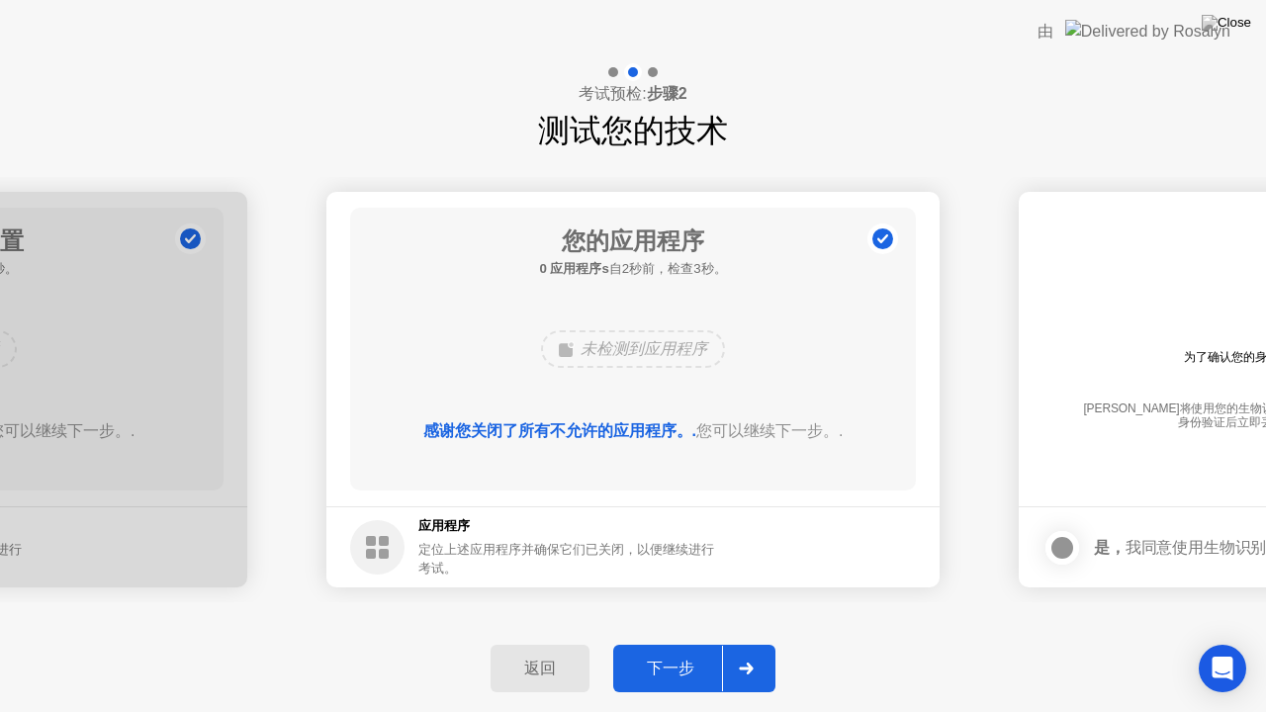
click at [677, 650] on button "下一步" at bounding box center [694, 668] width 162 height 47
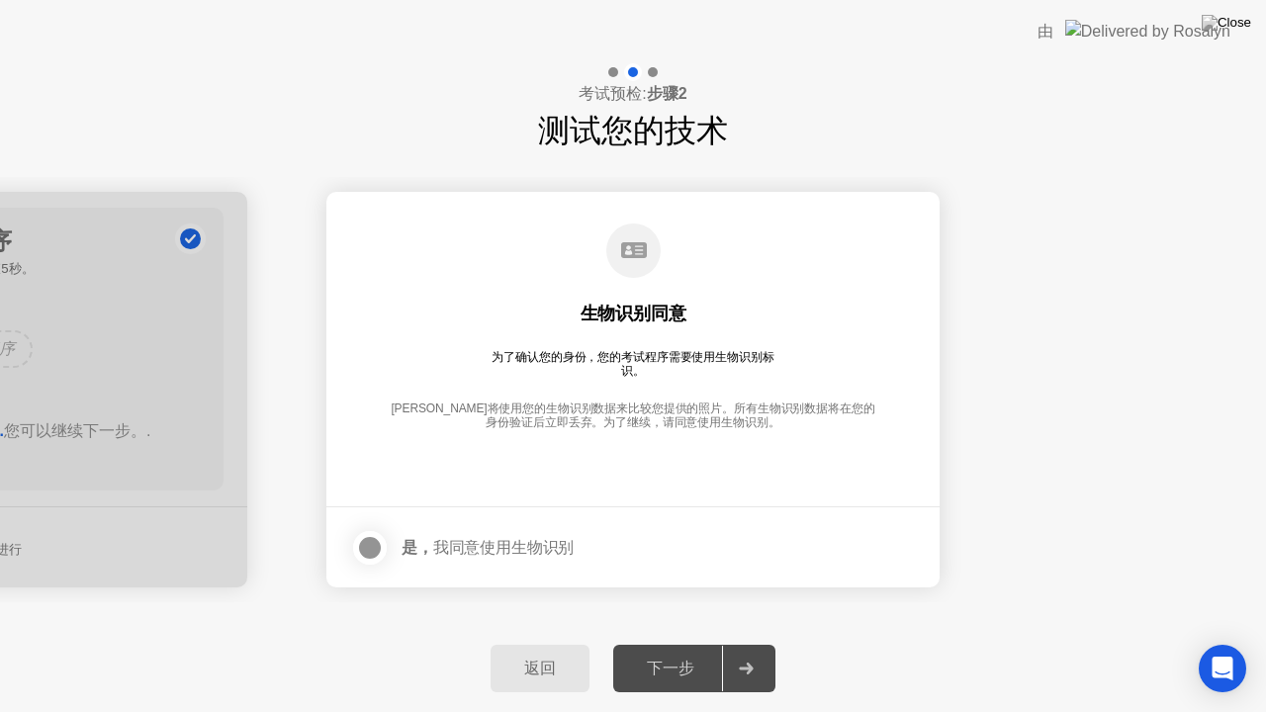
click at [380, 550] on div at bounding box center [370, 548] width 24 height 24
click at [673, 650] on div "下一步" at bounding box center [670, 669] width 103 height 21
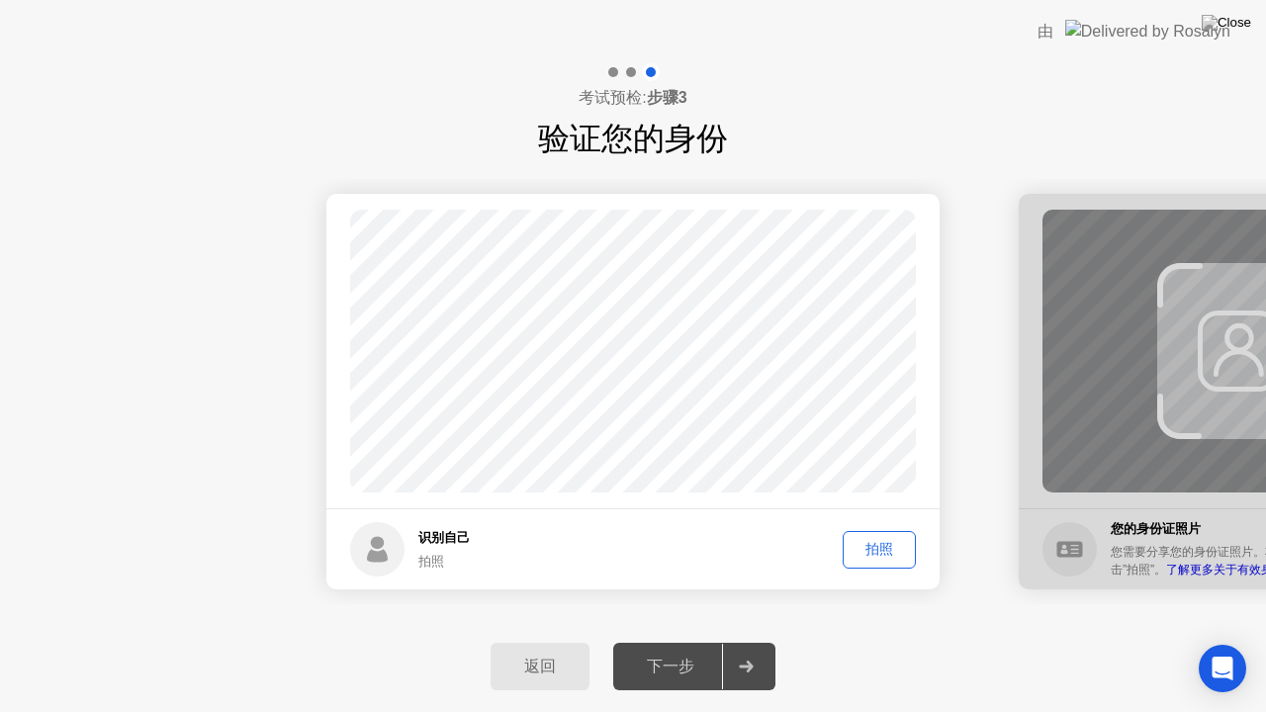
click at [875, 552] on div "拍照" at bounding box center [879, 549] width 59 height 19
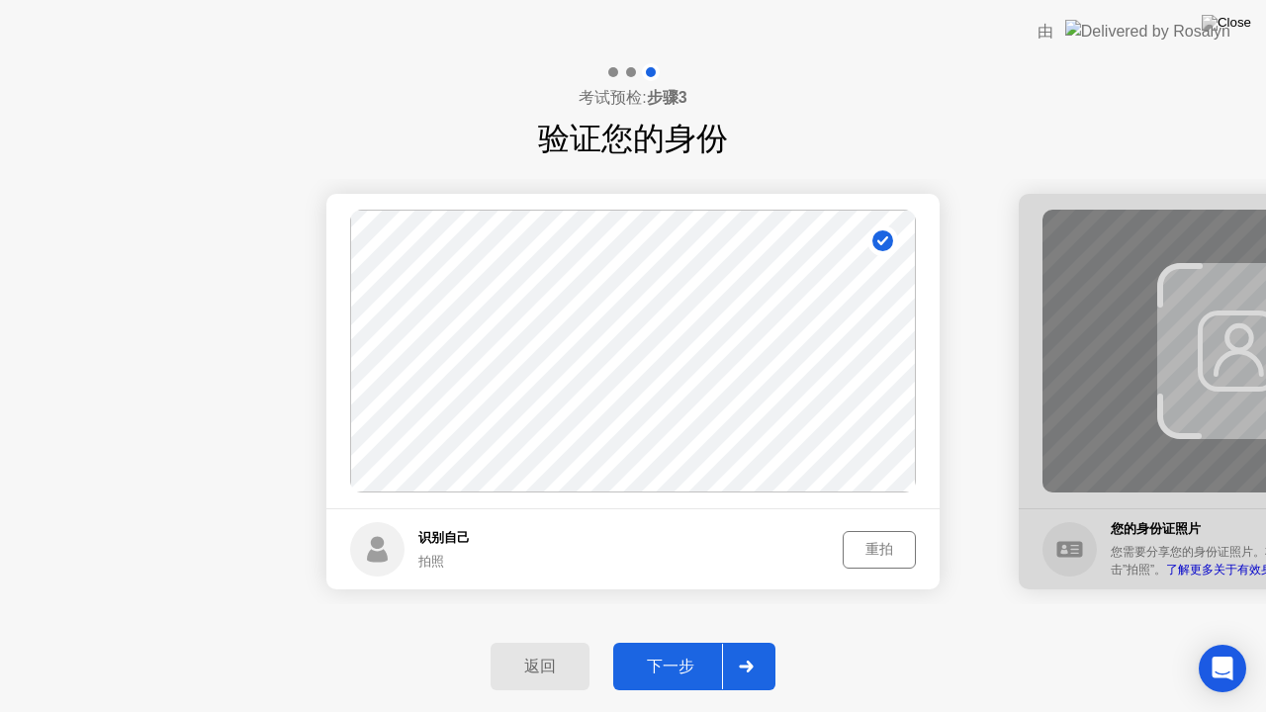
click at [904, 551] on div "重拍" at bounding box center [879, 549] width 59 height 19
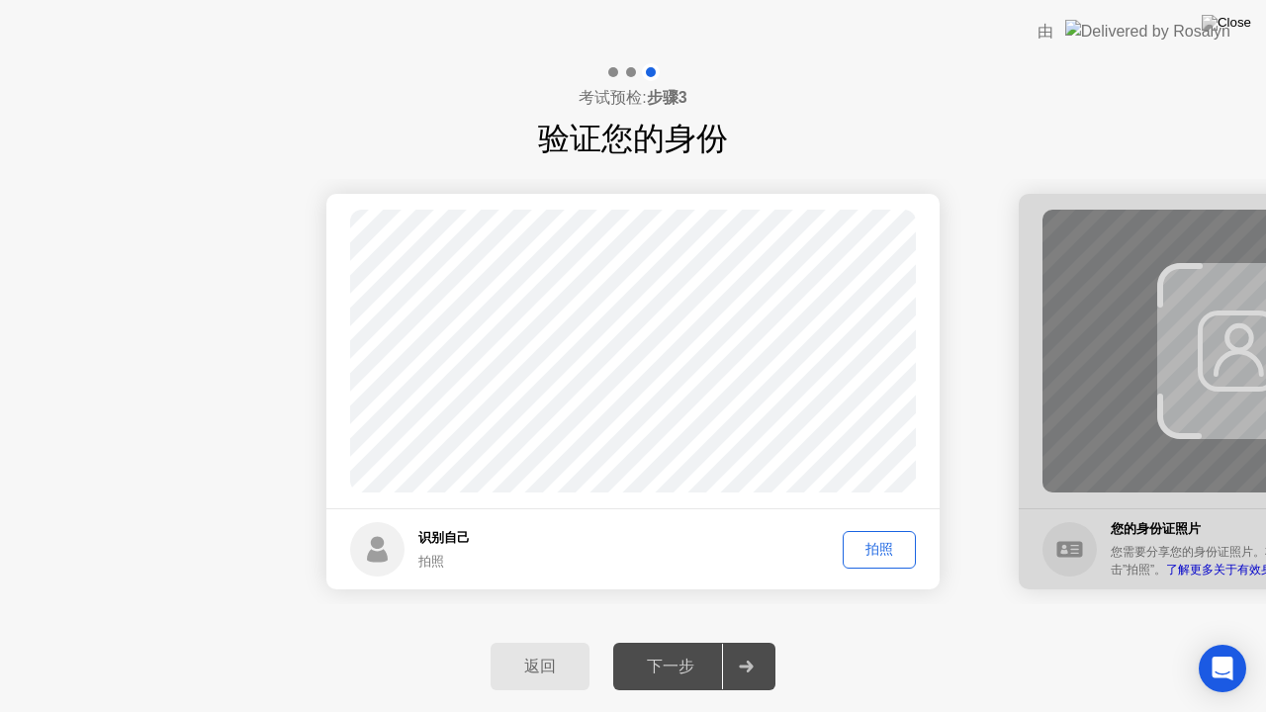
click at [871, 529] on footer "识别自己 拍照 拍照" at bounding box center [632, 548] width 613 height 81
click at [868, 547] on div "拍照" at bounding box center [879, 549] width 59 height 19
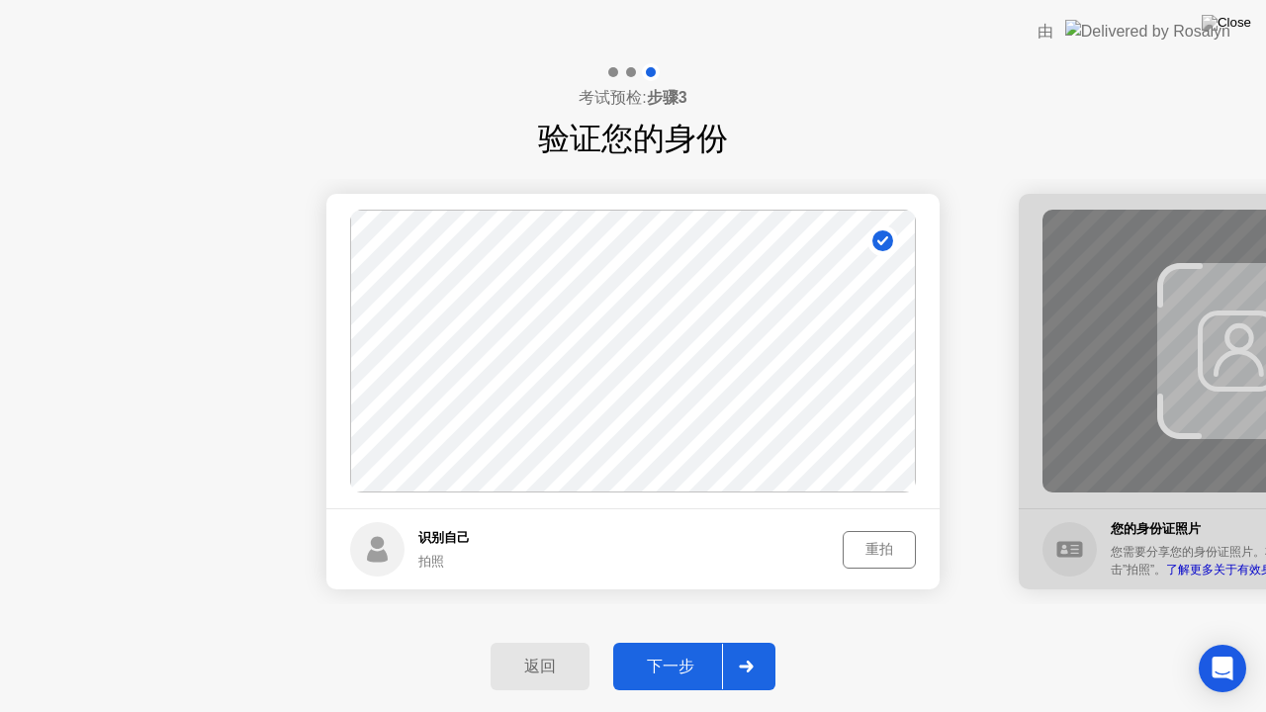
click at [674, 650] on div "下一步" at bounding box center [670, 667] width 103 height 21
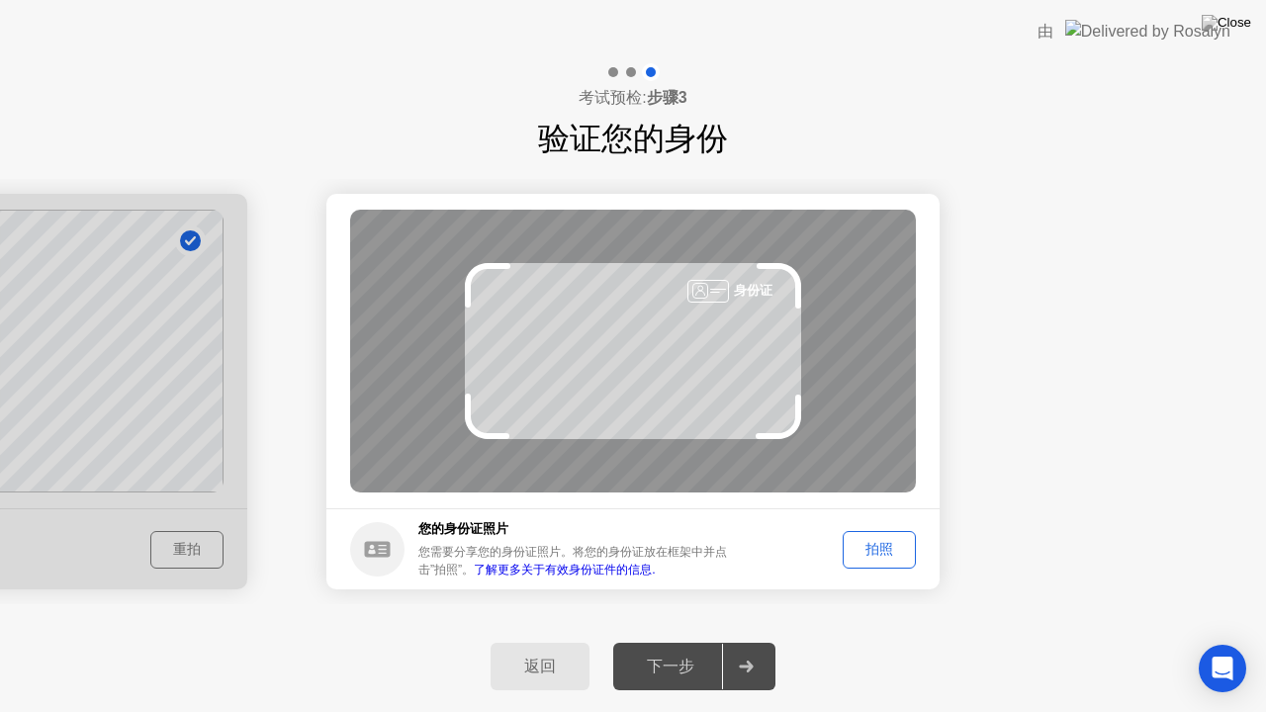
click at [799, 510] on footer "您的身份证照片 您需要分享您的身份证照片。将您的身份证放在框架中并点击”拍照”。 了解更多关于有效身份证件的信息. 拍照" at bounding box center [632, 548] width 613 height 81
click at [870, 554] on div "拍照" at bounding box center [879, 549] width 59 height 19
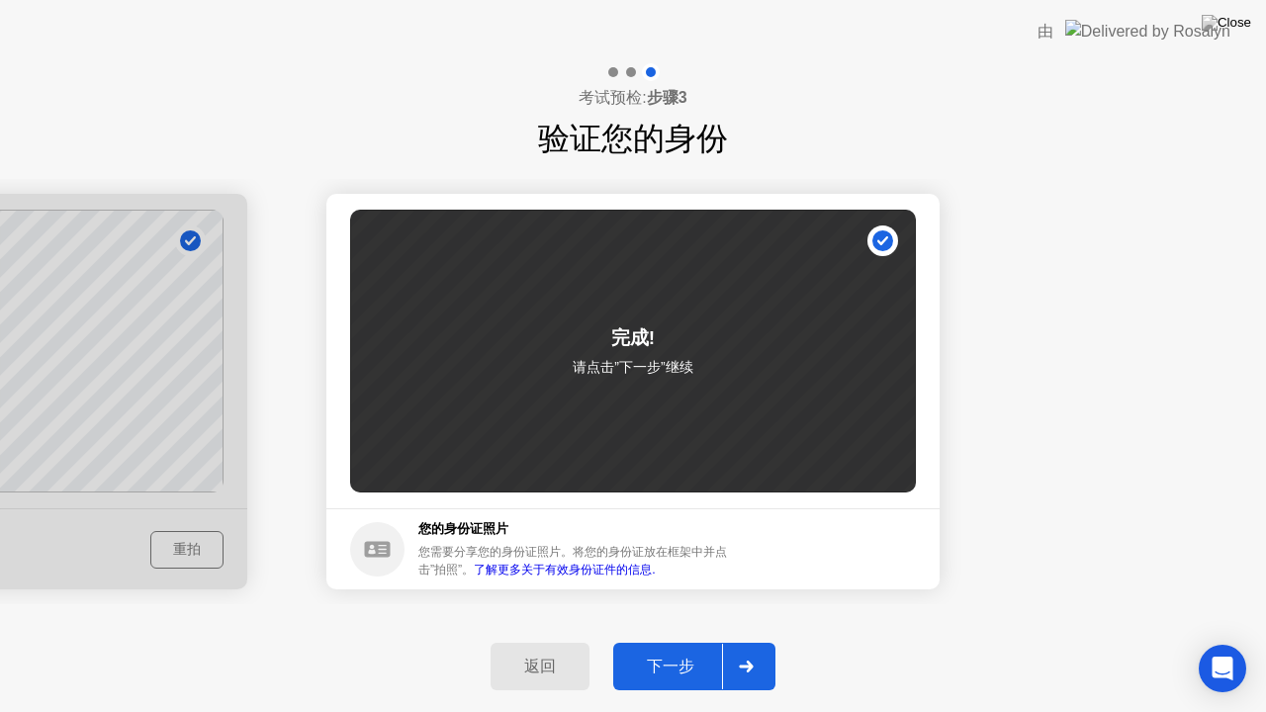
click at [677, 649] on button "下一步" at bounding box center [694, 666] width 162 height 47
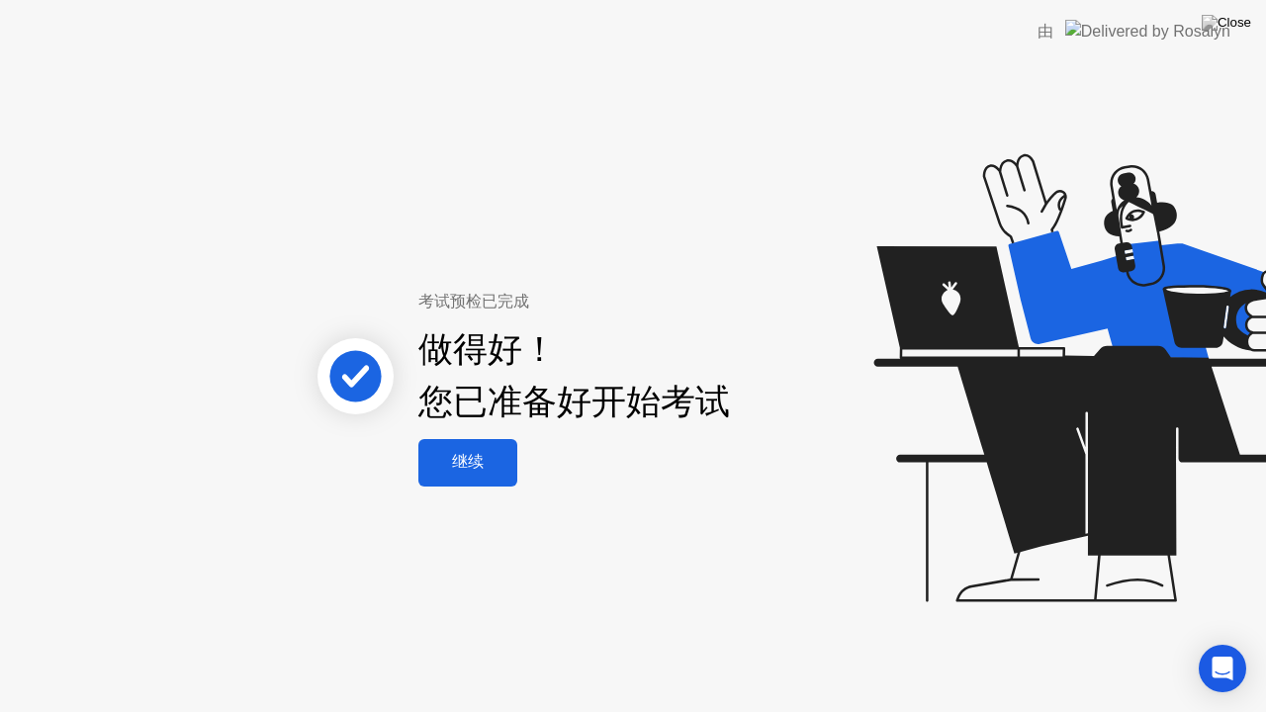
click at [475, 455] on div "继续" at bounding box center [467, 462] width 87 height 21
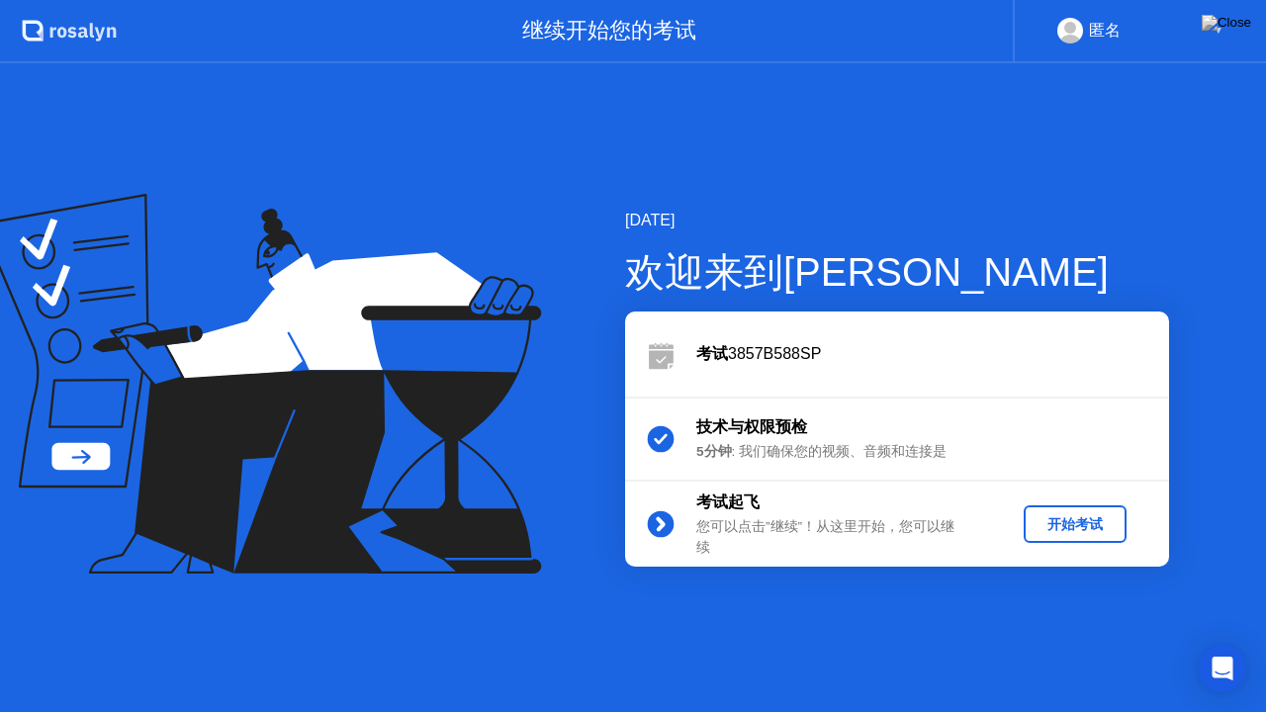
click at [1035, 524] on div "开始考试" at bounding box center [1075, 524] width 87 height 19
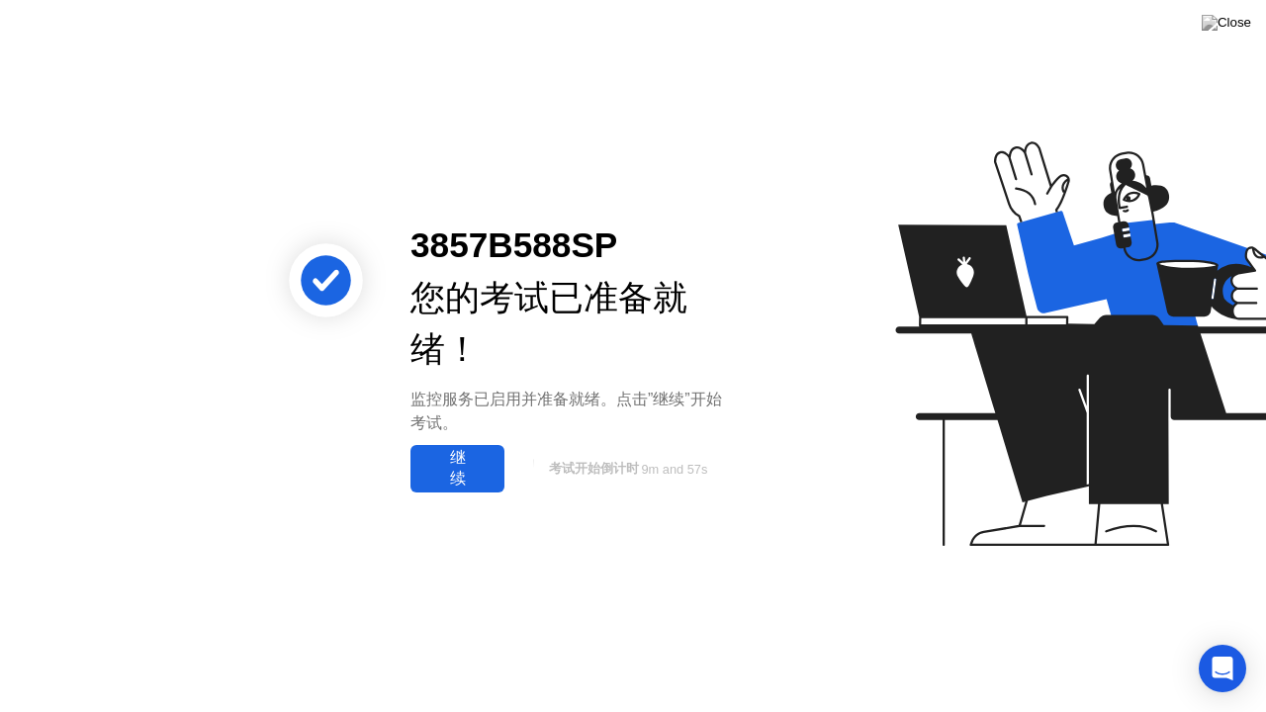
click at [443, 471] on div "继续" at bounding box center [457, 469] width 82 height 42
